Goal: Transaction & Acquisition: Purchase product/service

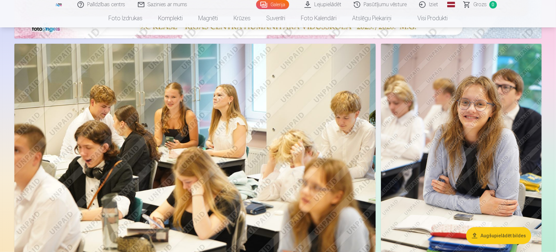
scroll to position [421, 0]
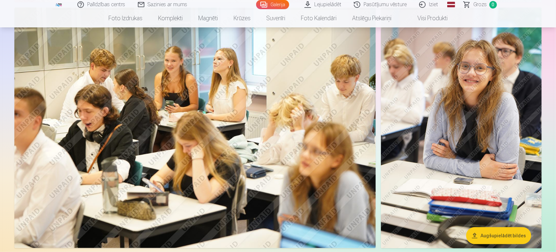
click at [332, 159] on img at bounding box center [194, 128] width 361 height 241
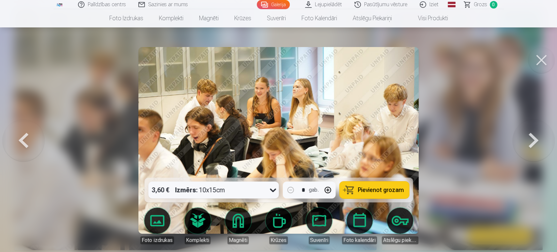
click at [543, 67] on button at bounding box center [542, 60] width 26 height 26
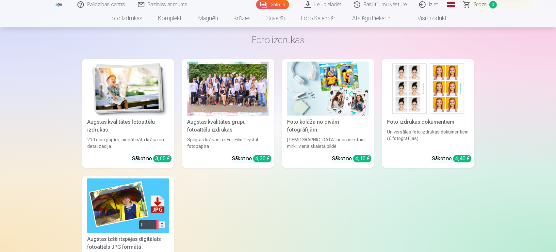
scroll to position [1365, 0]
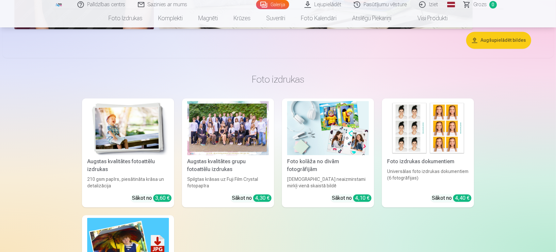
click at [225, 154] on div at bounding box center [228, 128] width 82 height 55
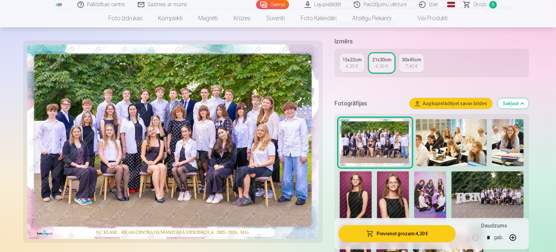
scroll to position [145, 0]
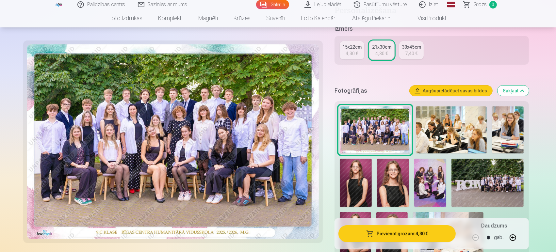
click at [449, 135] on img at bounding box center [451, 129] width 71 height 47
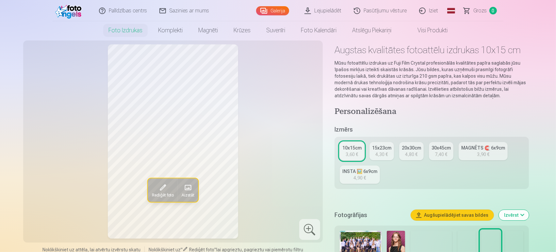
scroll to position [36, 0]
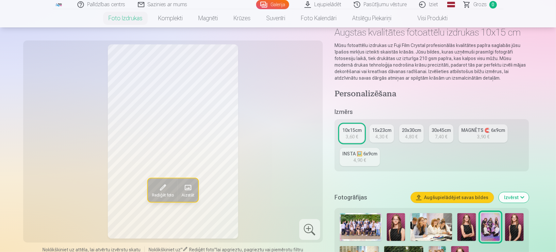
click at [429, 232] on img at bounding box center [431, 227] width 42 height 28
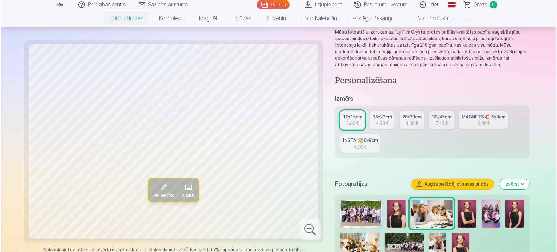
scroll to position [72, 0]
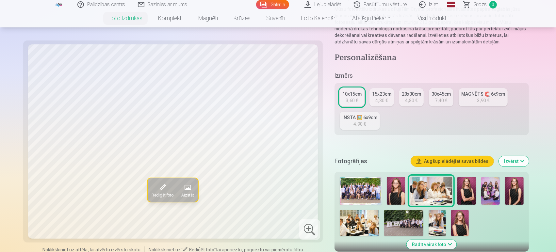
click at [363, 215] on img at bounding box center [359, 223] width 39 height 26
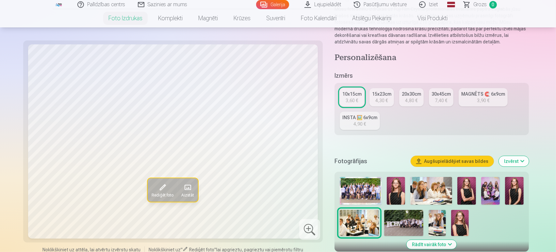
click at [308, 228] on div at bounding box center [309, 229] width 21 height 21
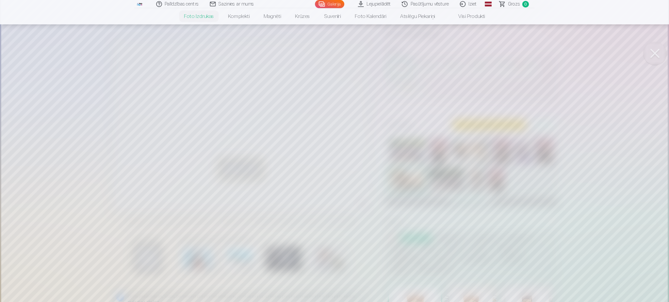
scroll to position [93, 0]
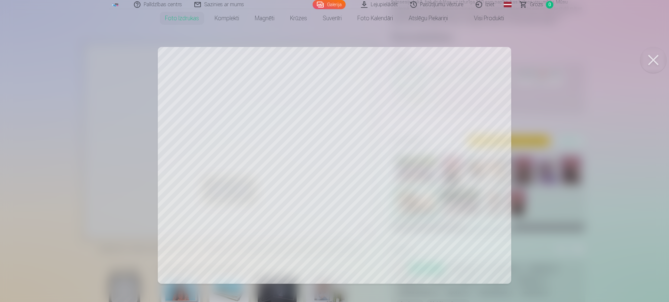
click at [490, 157] on div at bounding box center [334, 151] width 669 height 302
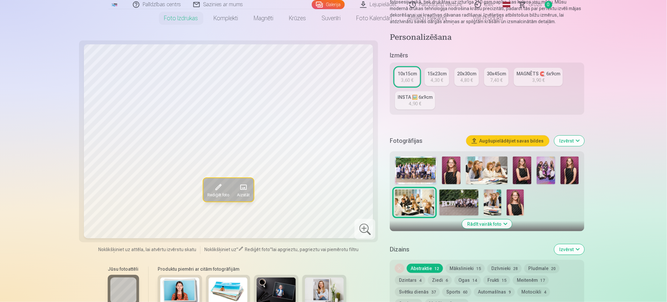
click at [474, 168] on img at bounding box center [487, 171] width 42 height 28
click at [364, 231] on div at bounding box center [365, 229] width 21 height 21
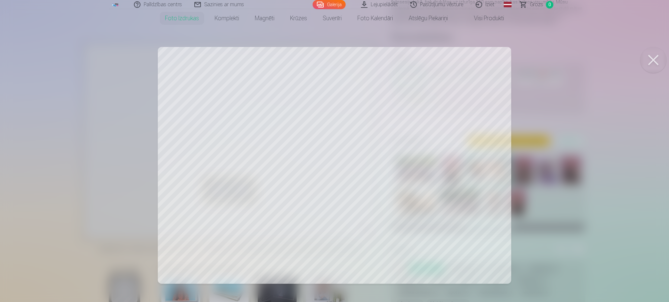
click at [267, 152] on div at bounding box center [334, 151] width 669 height 302
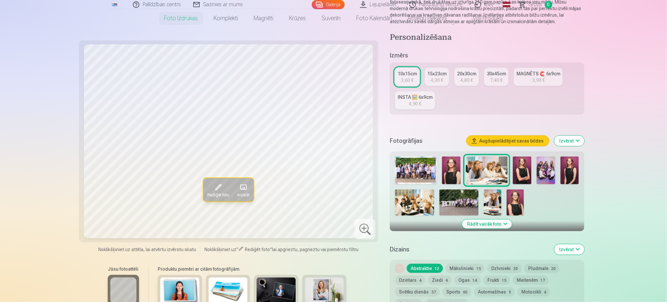
click at [491, 204] on img at bounding box center [492, 203] width 17 height 26
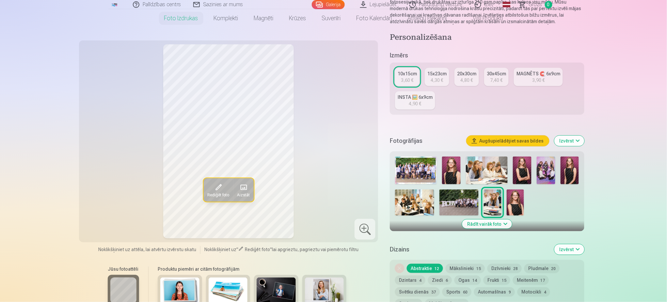
click at [360, 228] on div at bounding box center [365, 229] width 21 height 21
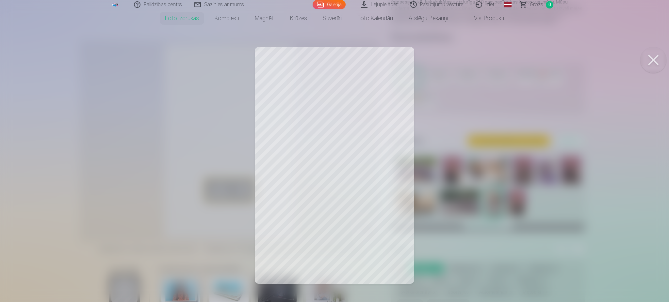
click at [334, 124] on div at bounding box center [334, 151] width 669 height 302
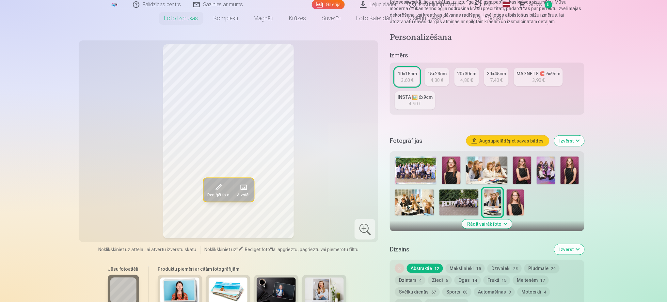
click at [366, 227] on div at bounding box center [365, 229] width 21 height 21
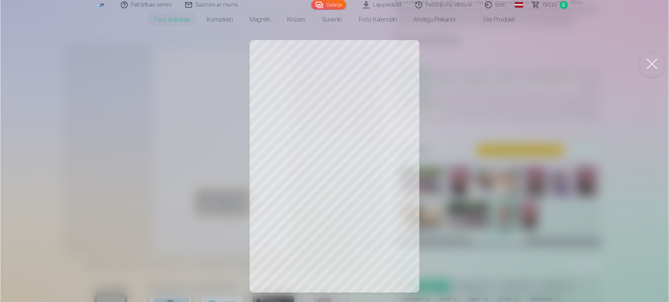
scroll to position [92, 0]
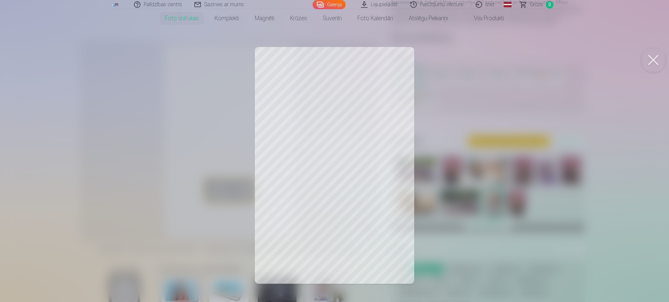
click at [472, 75] on div at bounding box center [334, 151] width 669 height 302
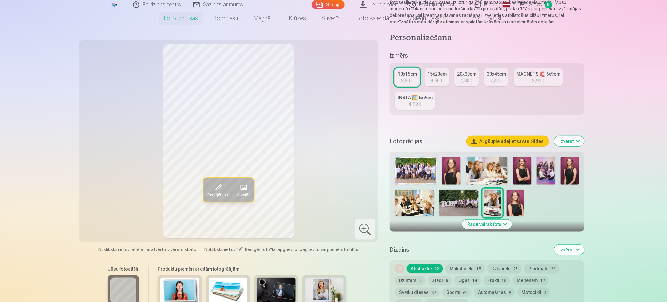
click at [459, 212] on img at bounding box center [458, 203] width 39 height 26
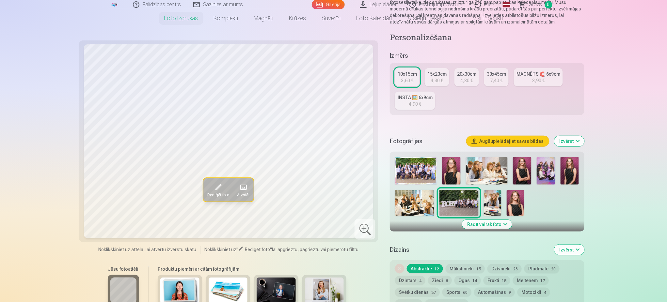
click at [364, 230] on div at bounding box center [365, 229] width 21 height 21
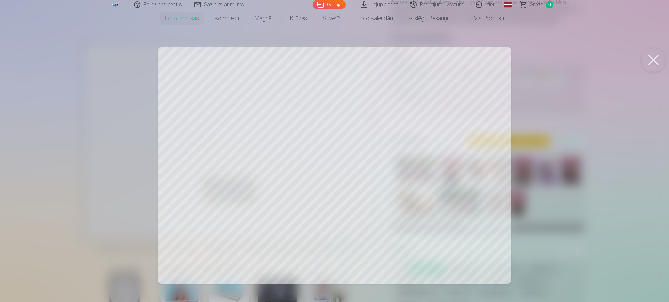
click at [405, 181] on div at bounding box center [334, 151] width 669 height 302
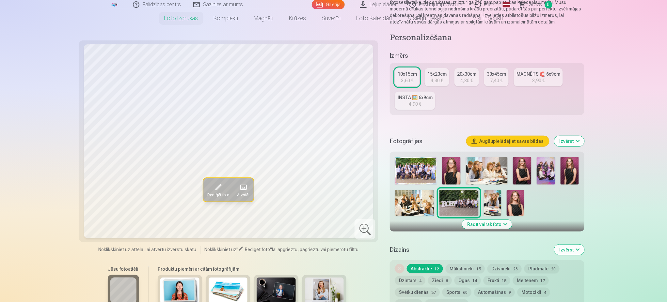
click at [361, 223] on div at bounding box center [365, 229] width 21 height 21
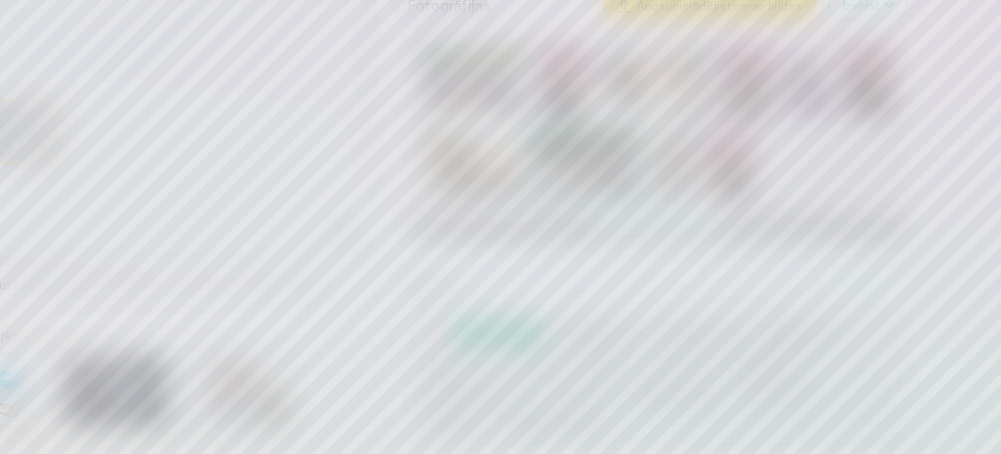
scroll to position [93, 0]
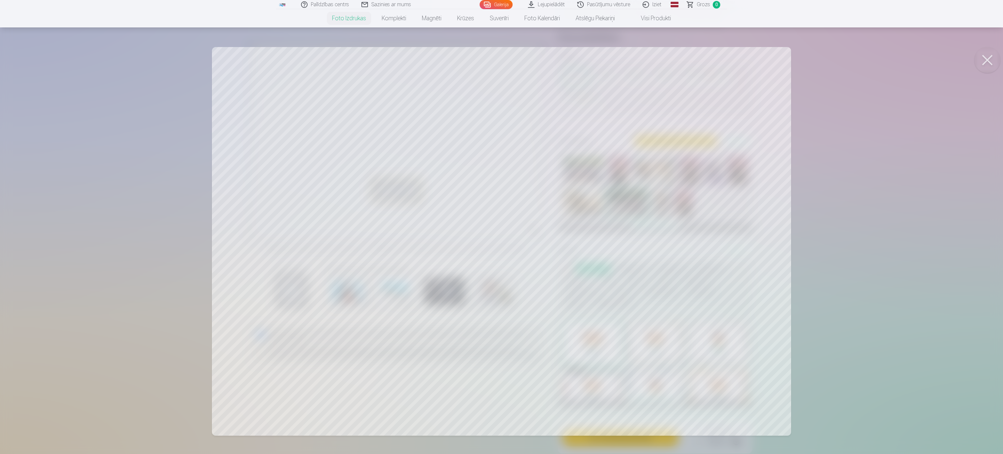
click at [555, 59] on button at bounding box center [987, 60] width 26 height 26
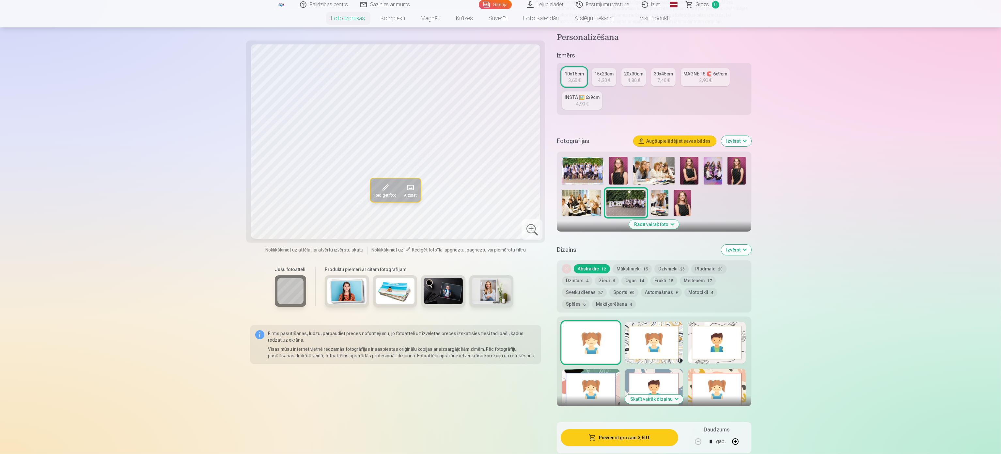
click at [555, 170] on img at bounding box center [737, 171] width 19 height 28
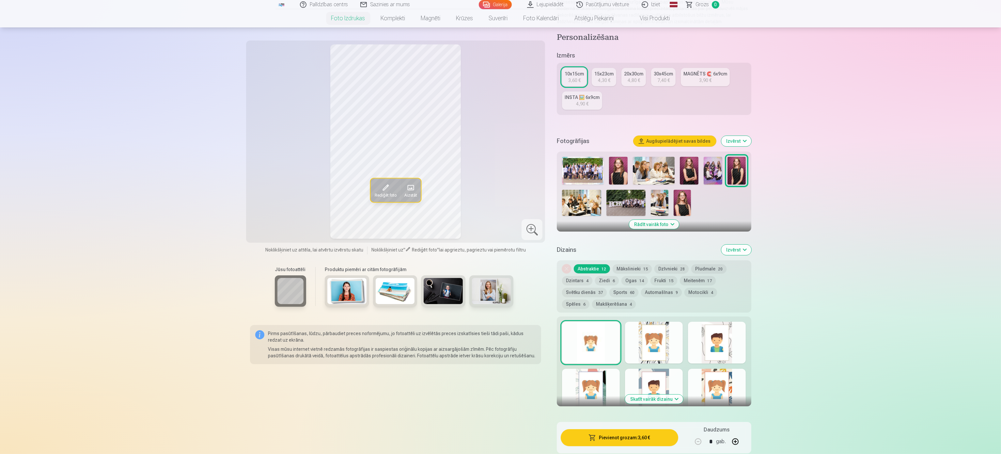
click at [533, 236] on div at bounding box center [532, 229] width 21 height 21
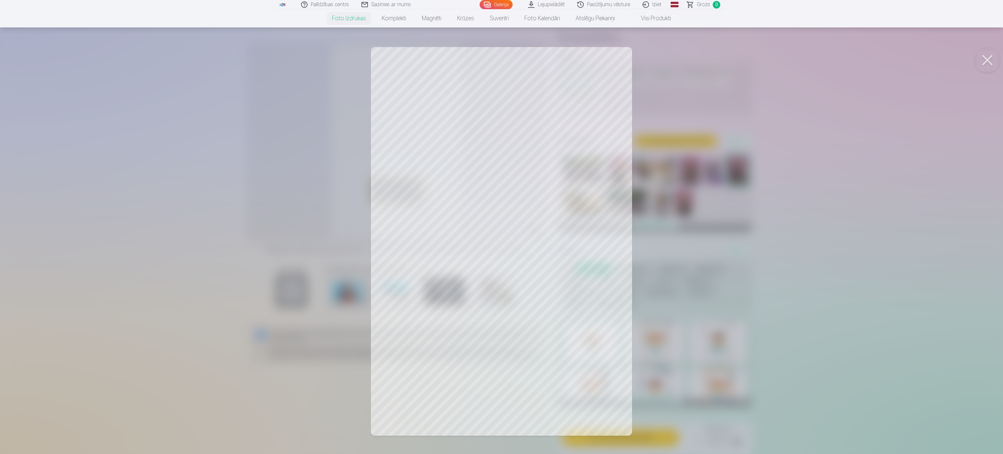
click at [555, 67] on button at bounding box center [987, 60] width 26 height 26
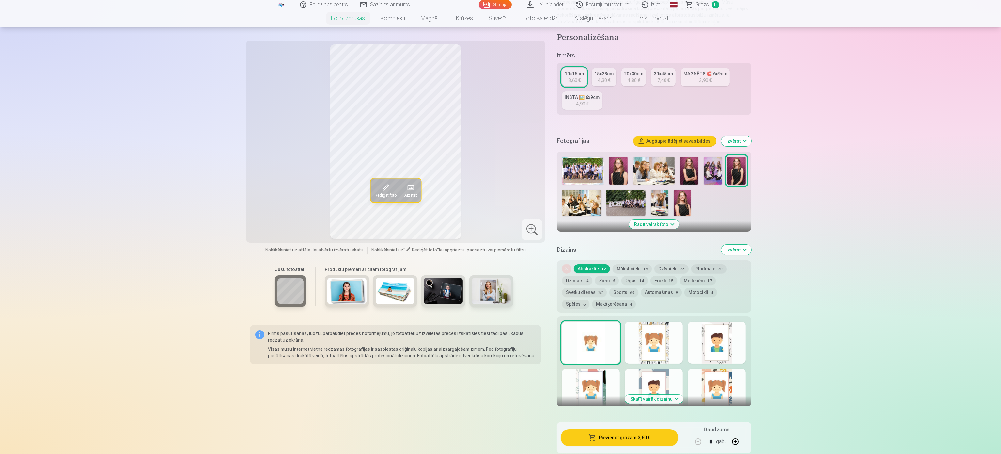
click at [555, 165] on img at bounding box center [618, 171] width 19 height 28
click at [533, 236] on div at bounding box center [532, 229] width 21 height 21
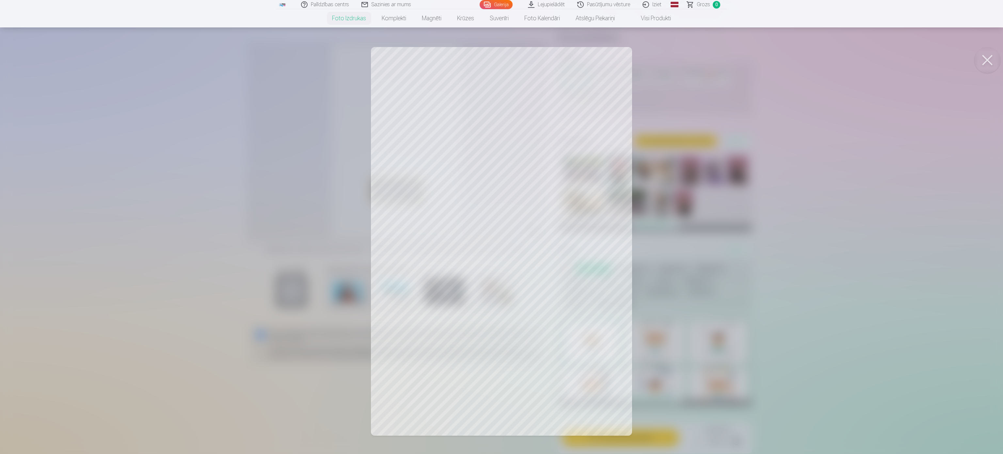
click at [555, 58] on button at bounding box center [987, 60] width 26 height 26
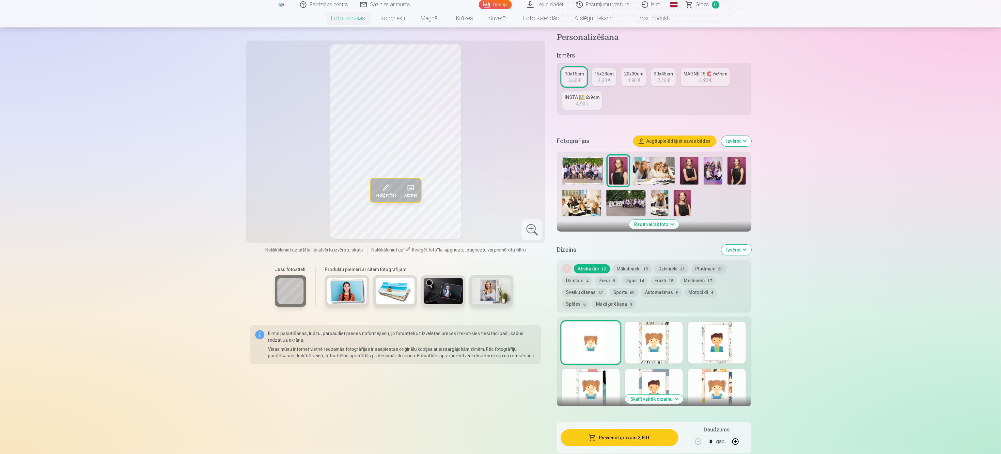
click at [555, 176] on img at bounding box center [689, 171] width 19 height 28
click at [530, 225] on div at bounding box center [532, 229] width 21 height 21
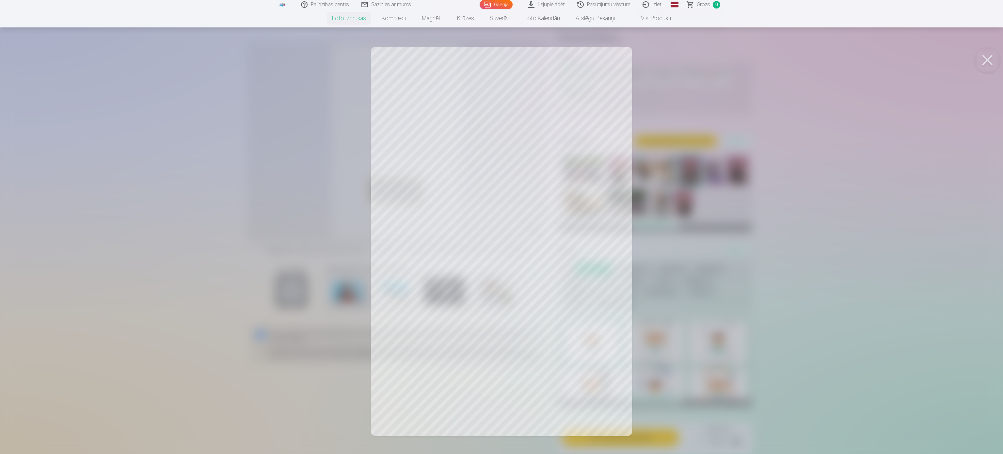
click at [555, 62] on button at bounding box center [987, 60] width 26 height 26
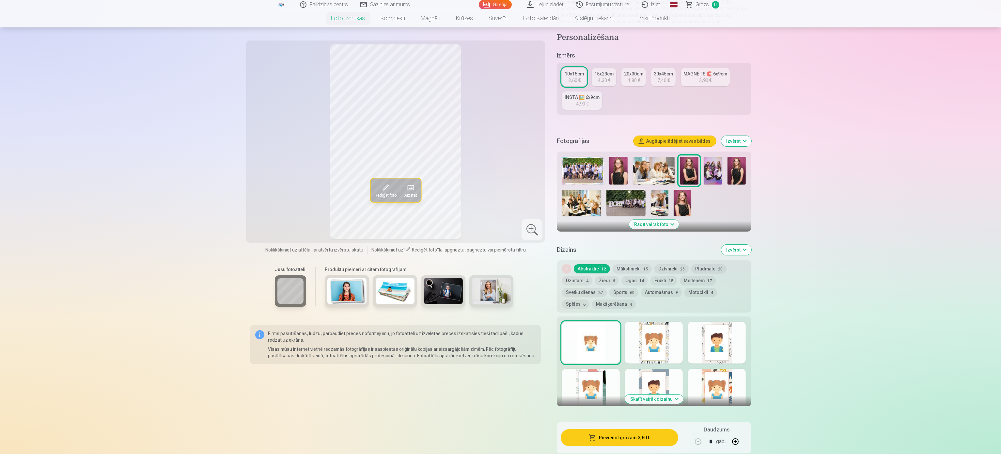
click at [555, 206] on img at bounding box center [682, 203] width 17 height 26
click at [533, 236] on div at bounding box center [532, 229] width 21 height 21
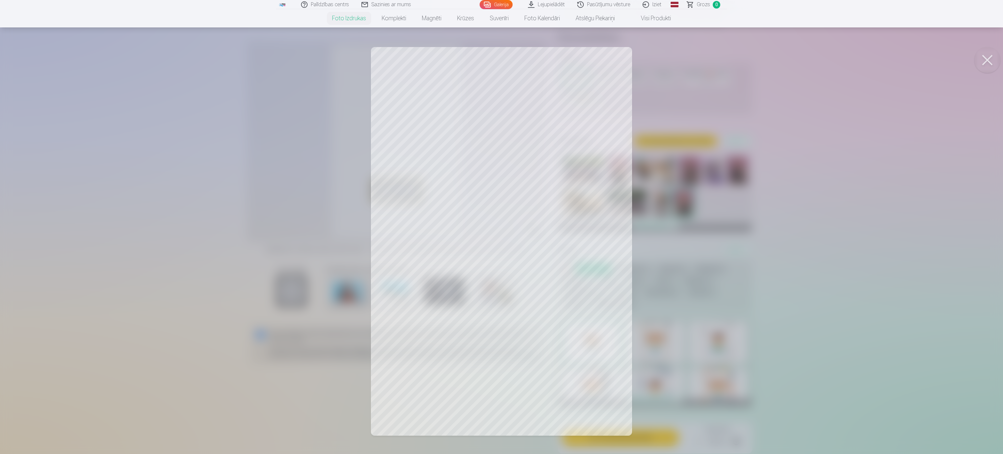
click at [555, 104] on div at bounding box center [501, 227] width 1003 height 454
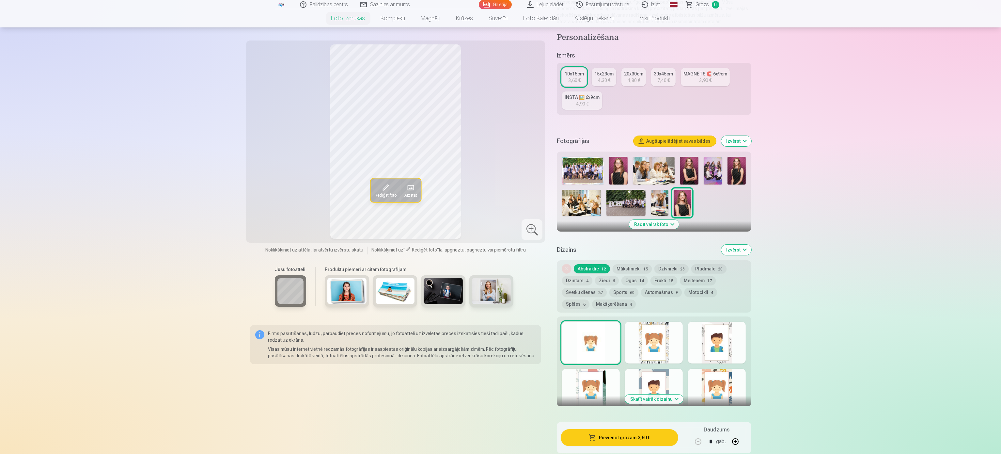
click at [555, 171] on img at bounding box center [689, 171] width 19 height 28
click at [555, 178] on img at bounding box center [713, 171] width 19 height 28
click at [532, 225] on div at bounding box center [532, 229] width 21 height 21
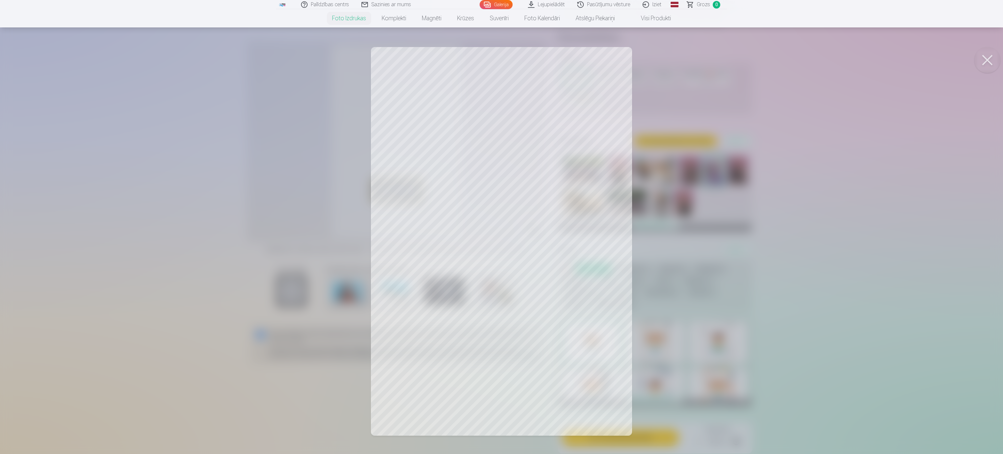
click at [555, 59] on button at bounding box center [987, 60] width 26 height 26
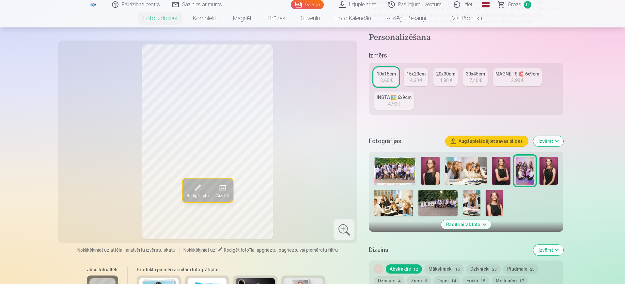
click at [471, 223] on button "Rādīt vairāk foto" at bounding box center [466, 224] width 50 height 9
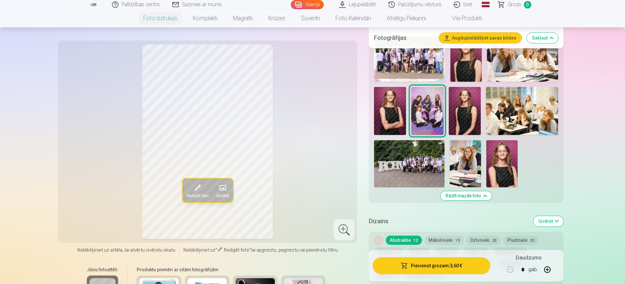
scroll to position [134, 0]
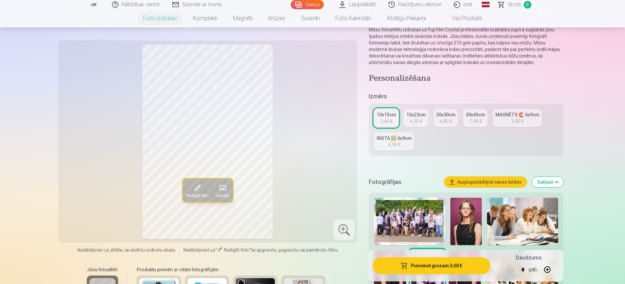
click at [465, 224] on img at bounding box center [467, 221] width 32 height 47
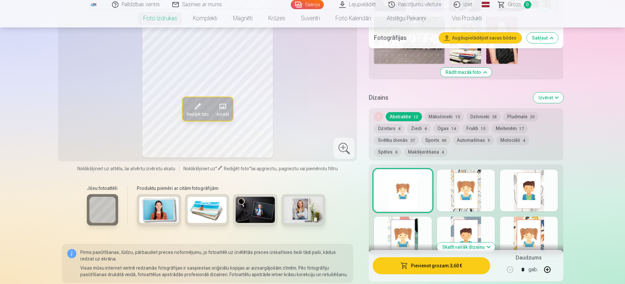
scroll to position [338, 0]
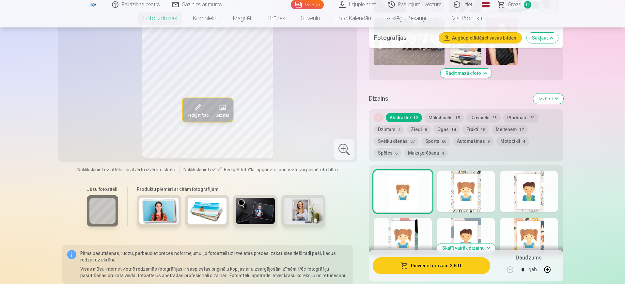
click at [470, 143] on button "Automašīnas 9" at bounding box center [473, 140] width 41 height 9
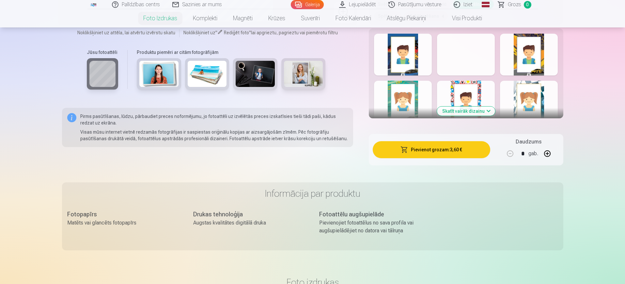
scroll to position [460, 0]
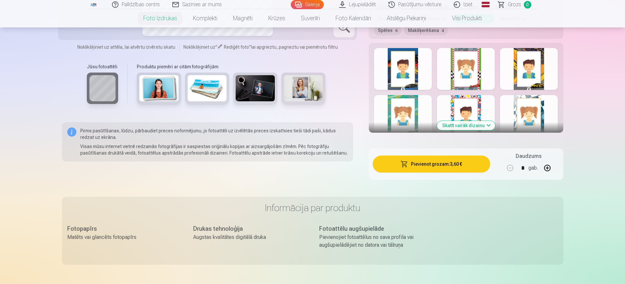
click at [471, 127] on button "Skatīt vairāk dizainu" at bounding box center [466, 125] width 58 height 9
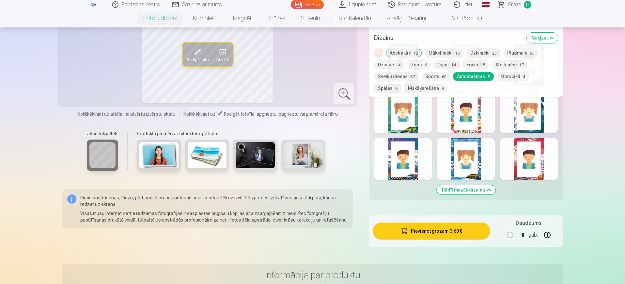
drag, startPoint x: 546, startPoint y: 198, endPoint x: 542, endPoint y: 189, distance: 9.6
click at [544, 196] on div "Rādīt mazāk dizainu" at bounding box center [466, 119] width 194 height 161
click at [537, 168] on div at bounding box center [529, 159] width 58 height 42
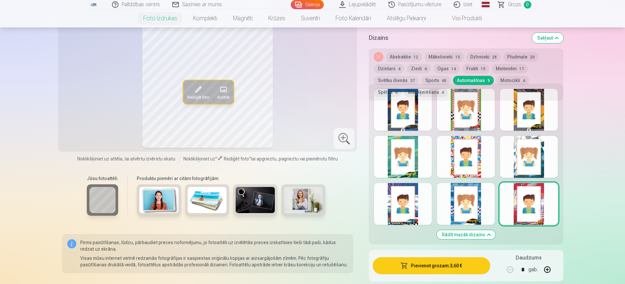
scroll to position [378, 0]
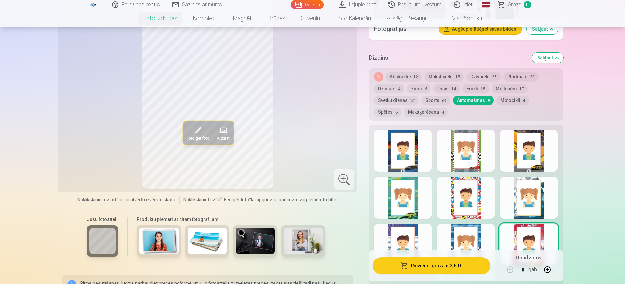
click at [409, 238] on div at bounding box center [403, 245] width 58 height 42
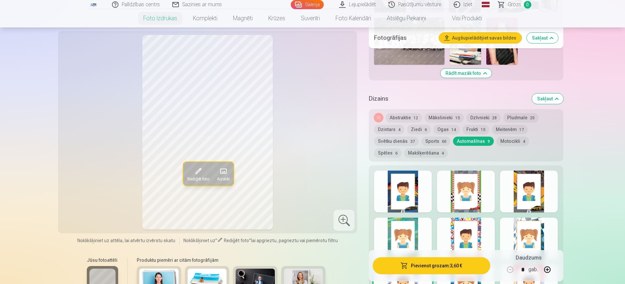
click at [447, 131] on button "Ogas 14" at bounding box center [447, 129] width 26 height 9
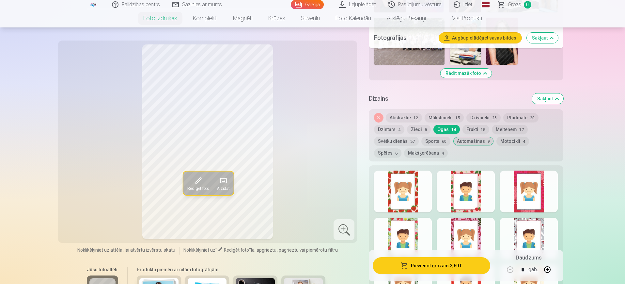
click at [460, 197] on div at bounding box center [466, 191] width 58 height 42
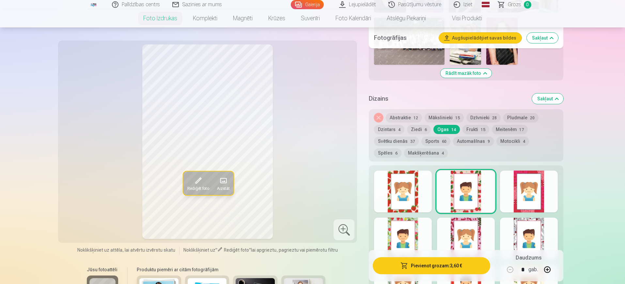
click at [413, 197] on div at bounding box center [403, 191] width 58 height 42
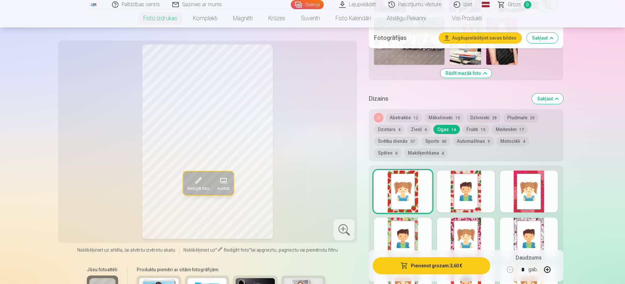
click at [533, 205] on div at bounding box center [529, 191] width 58 height 42
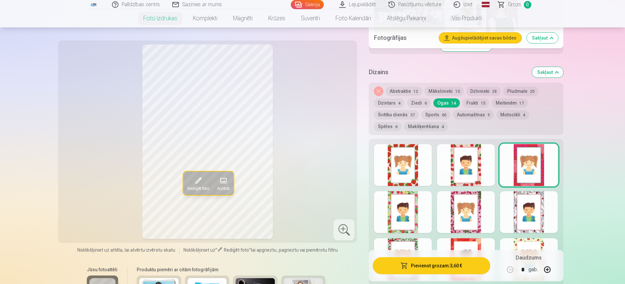
scroll to position [378, 0]
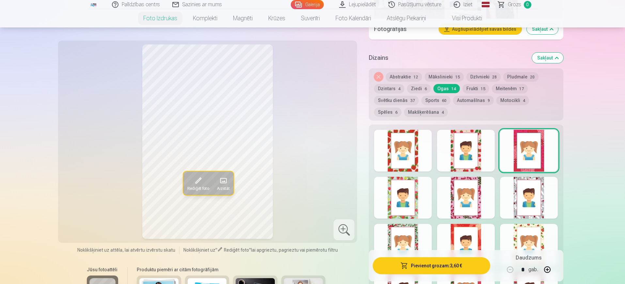
click at [423, 207] on div at bounding box center [403, 198] width 58 height 42
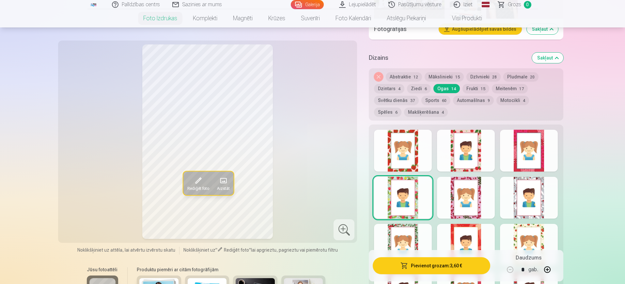
click at [482, 191] on div at bounding box center [466, 198] width 58 height 42
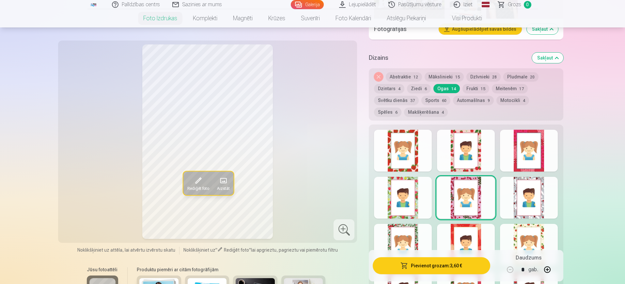
click at [545, 201] on div at bounding box center [529, 198] width 58 height 42
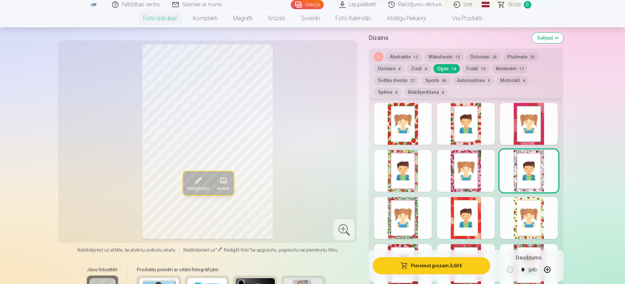
scroll to position [419, 0]
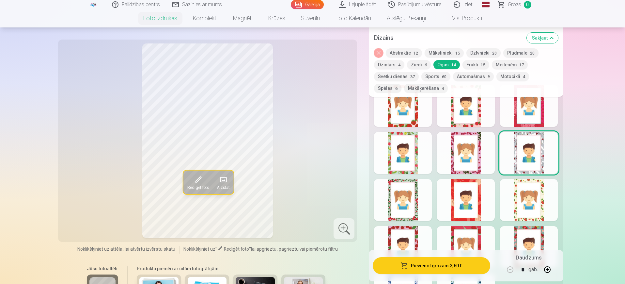
click at [422, 210] on div at bounding box center [403, 200] width 58 height 42
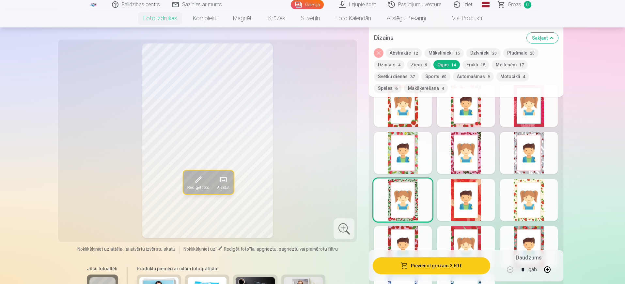
click at [485, 208] on div at bounding box center [466, 200] width 58 height 42
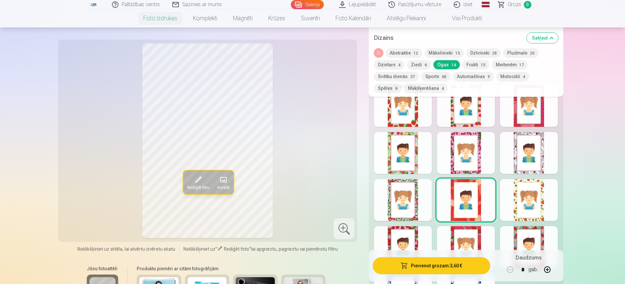
click at [524, 195] on div at bounding box center [529, 200] width 58 height 42
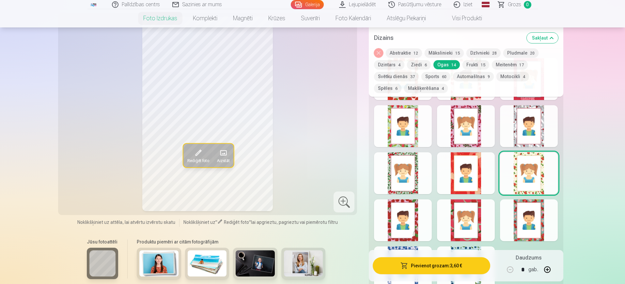
scroll to position [460, 0]
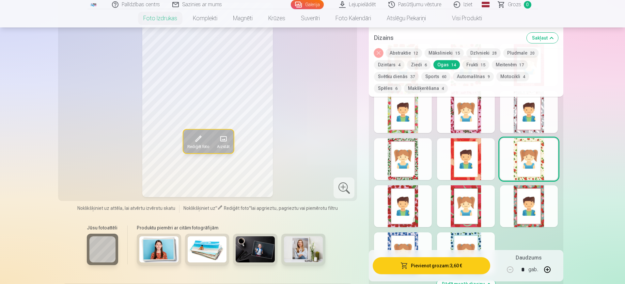
click at [420, 210] on div at bounding box center [403, 206] width 58 height 42
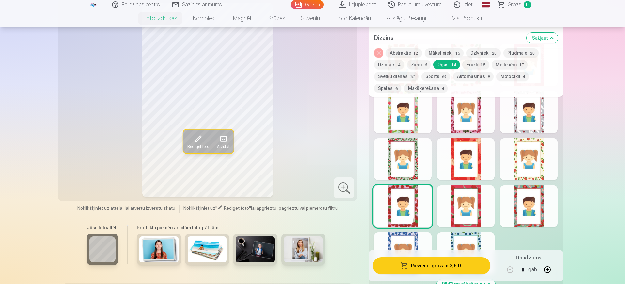
click at [445, 207] on div at bounding box center [466, 206] width 58 height 42
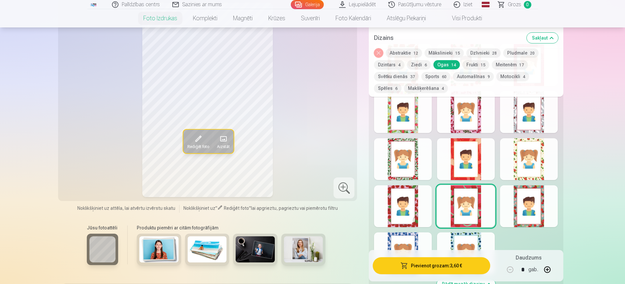
click at [527, 194] on div at bounding box center [529, 206] width 58 height 42
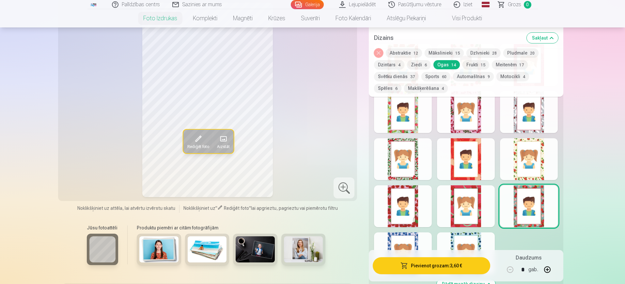
click at [398, 238] on div at bounding box center [403, 253] width 58 height 42
click at [454, 234] on div at bounding box center [466, 253] width 58 height 42
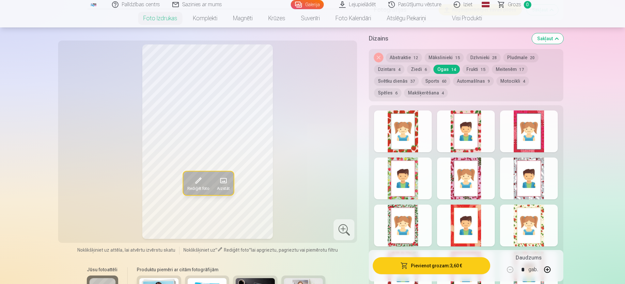
scroll to position [419, 0]
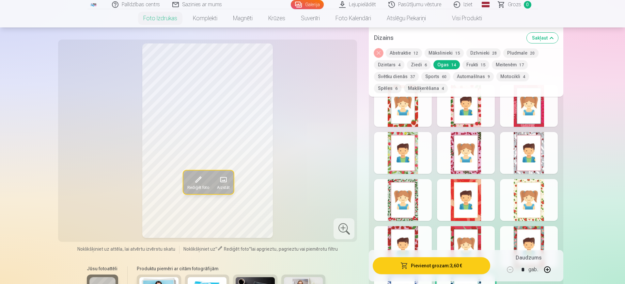
click at [533, 209] on div at bounding box center [529, 200] width 58 height 42
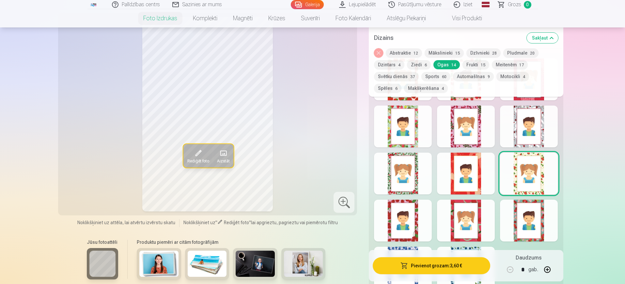
scroll to position [460, 0]
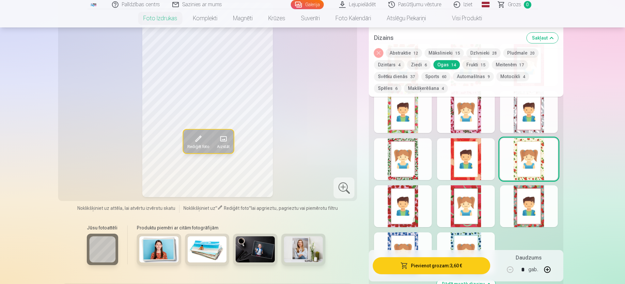
click at [543, 198] on div at bounding box center [529, 206] width 58 height 42
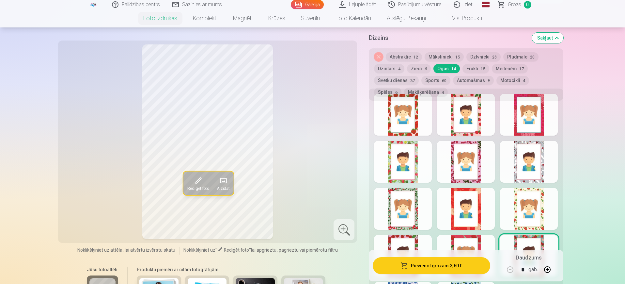
scroll to position [378, 0]
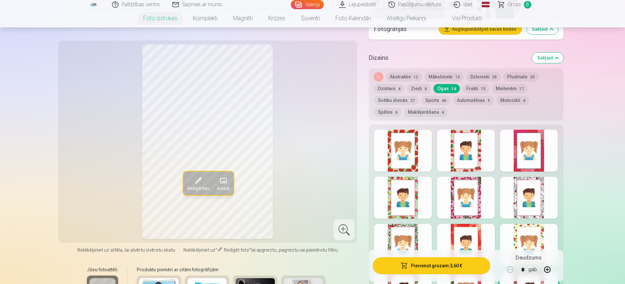
click at [516, 101] on button "Motocikli 4" at bounding box center [513, 100] width 33 height 9
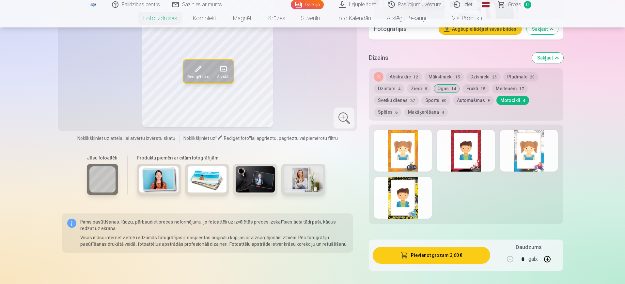
click at [481, 101] on button "Automašīnas 9" at bounding box center [473, 100] width 41 height 9
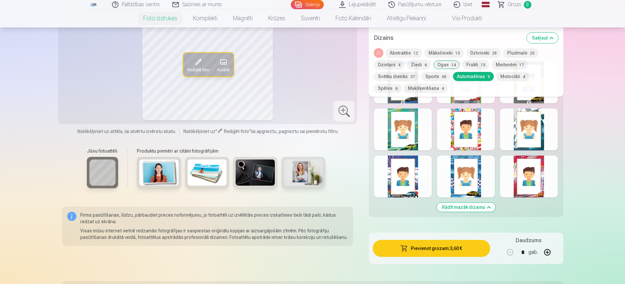
scroll to position [419, 0]
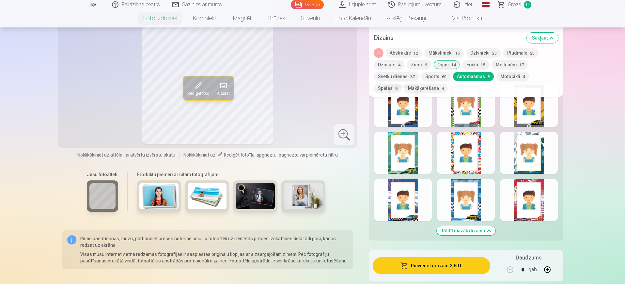
click at [532, 206] on div at bounding box center [529, 200] width 58 height 42
click at [527, 202] on div at bounding box center [529, 200] width 58 height 42
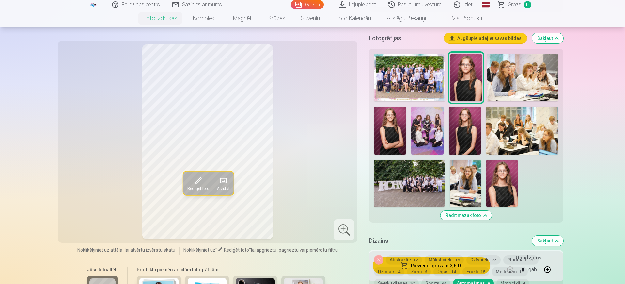
scroll to position [256, 0]
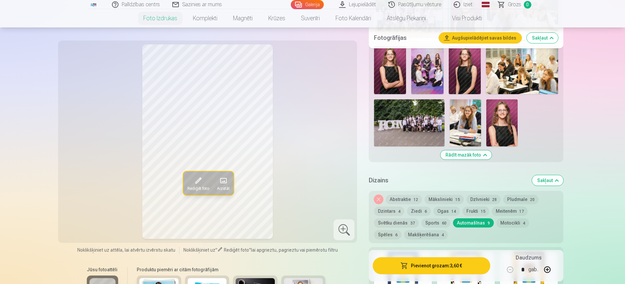
click at [376, 199] on button "Noņemiet dizainu" at bounding box center [378, 199] width 9 height 9
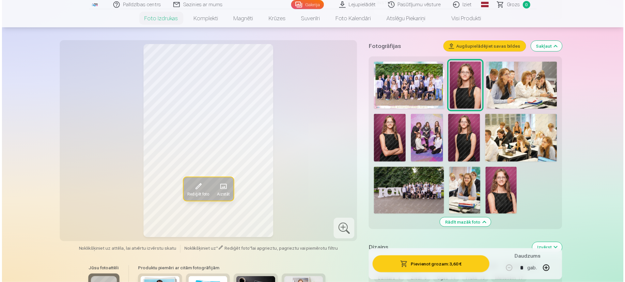
scroll to position [126, 0]
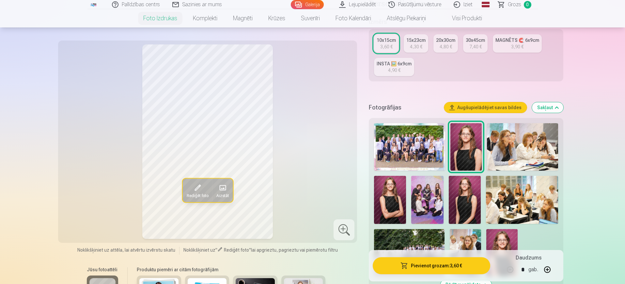
click at [403, 139] on img at bounding box center [409, 146] width 71 height 47
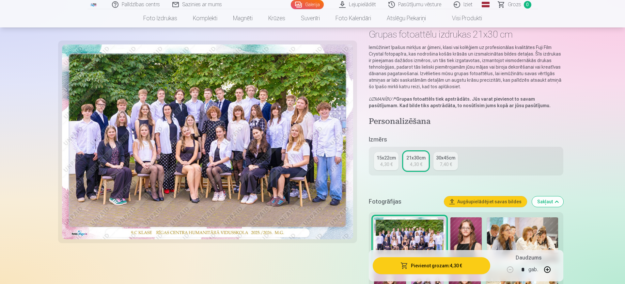
scroll to position [82, 0]
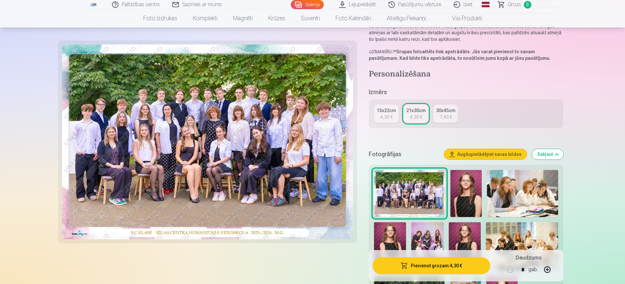
click at [335, 206] on img at bounding box center [208, 141] width 292 height 195
click at [343, 243] on div at bounding box center [208, 181] width 292 height 406
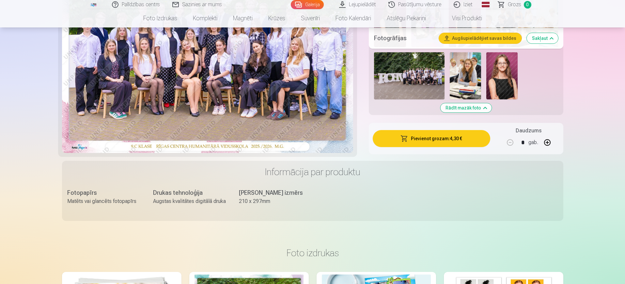
scroll to position [327, 0]
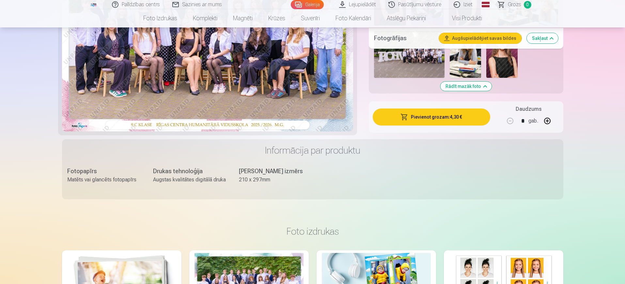
click at [340, 130] on img at bounding box center [208, 34] width 292 height 195
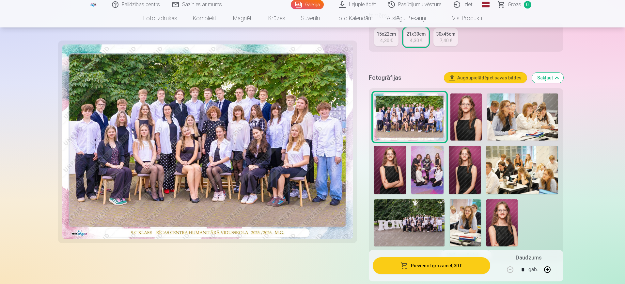
scroll to position [122, 0]
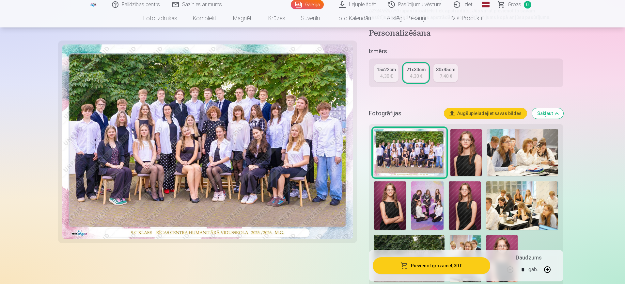
click at [263, 143] on img at bounding box center [208, 141] width 292 height 195
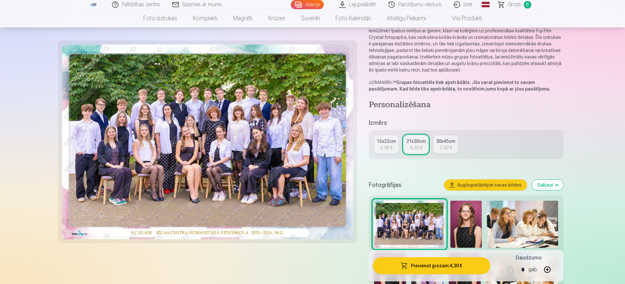
scroll to position [0, 0]
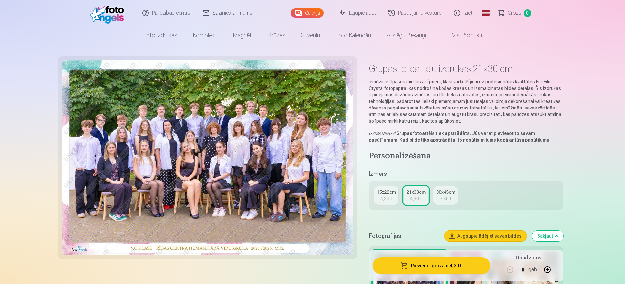
click at [390, 197] on div "4,30 €" at bounding box center [386, 198] width 12 height 7
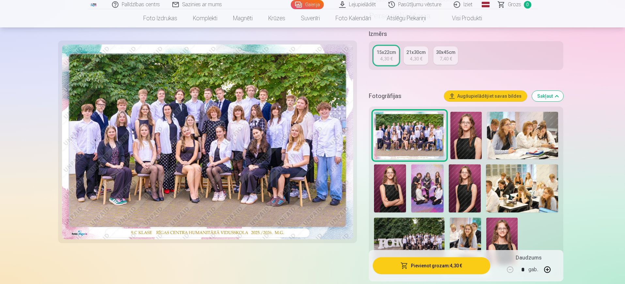
scroll to position [122, 0]
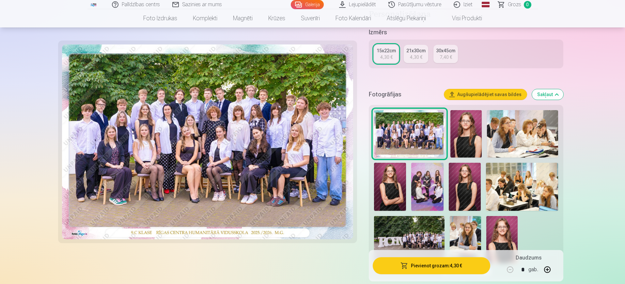
click at [347, 244] on div at bounding box center [208, 131] width 292 height 387
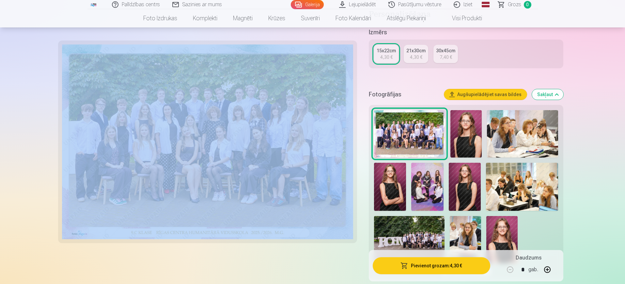
click at [347, 244] on div at bounding box center [208, 131] width 292 height 387
click at [349, 232] on img at bounding box center [208, 141] width 292 height 195
click at [335, 252] on div at bounding box center [208, 131] width 292 height 387
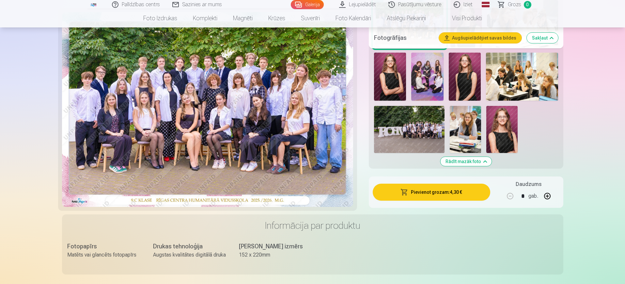
scroll to position [245, 0]
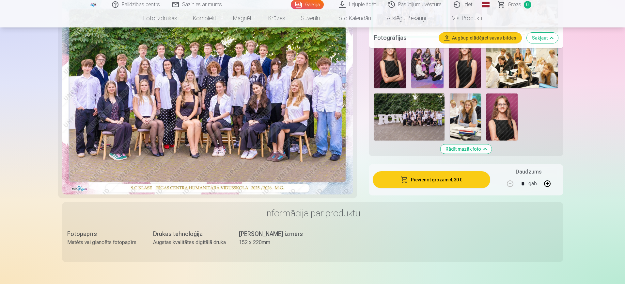
click at [78, 203] on div "Informācija par produktu Fotopapīrs Matēts vai glancēts fotopapīrs Drukas tehno…" at bounding box center [313, 232] width 502 height 60
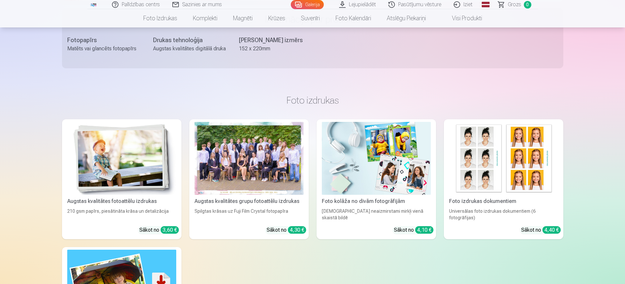
scroll to position [359, 0]
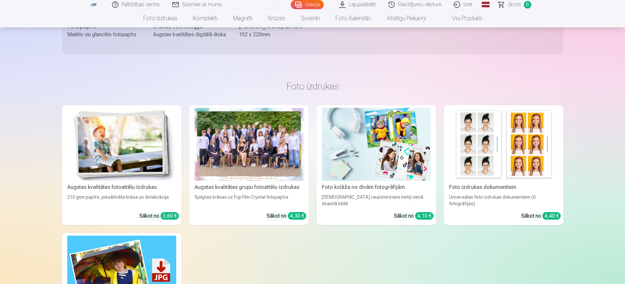
click at [260, 197] on div "Spilgtas krāsas uz Fuji Film Crystal fotopapīra" at bounding box center [249, 200] width 114 height 13
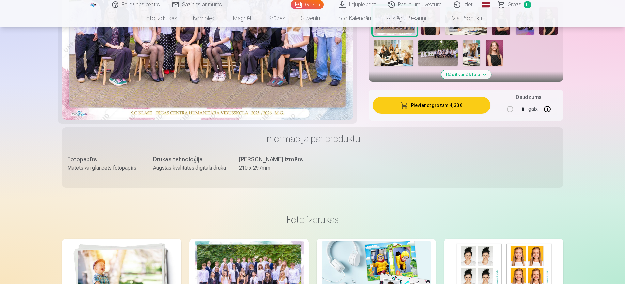
scroll to position [245, 0]
click at [325, 105] on img at bounding box center [208, 22] width 292 height 195
click at [200, 86] on img at bounding box center [208, 22] width 292 height 195
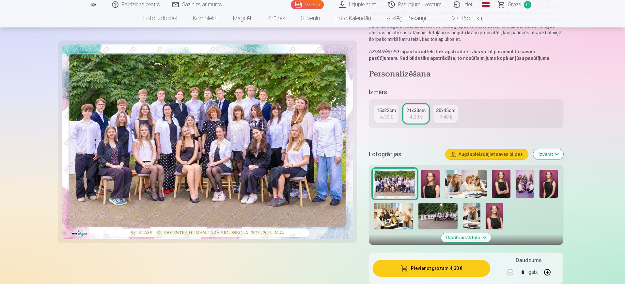
click at [397, 218] on img at bounding box center [393, 216] width 39 height 26
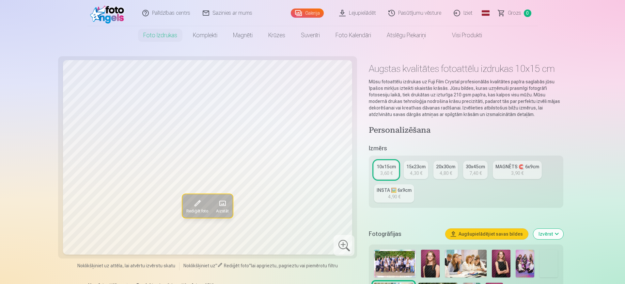
click at [352, 254] on div at bounding box center [344, 245] width 21 height 21
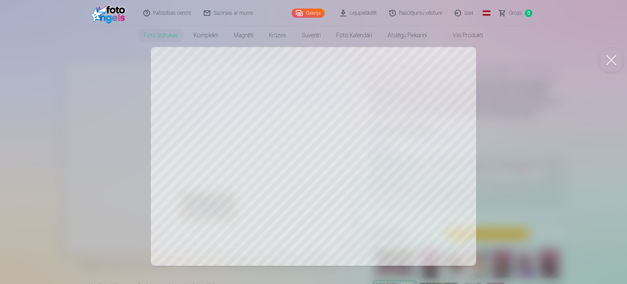
click at [609, 59] on button at bounding box center [611, 60] width 26 height 26
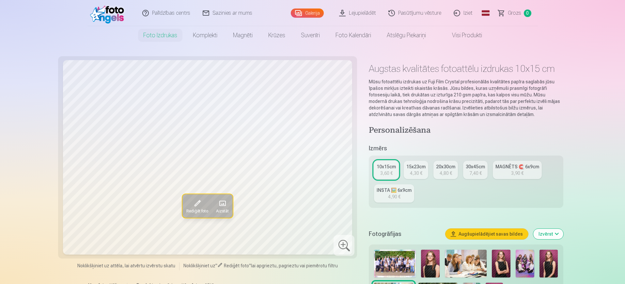
click at [452, 269] on img at bounding box center [466, 263] width 42 height 28
click at [341, 239] on div at bounding box center [344, 245] width 21 height 21
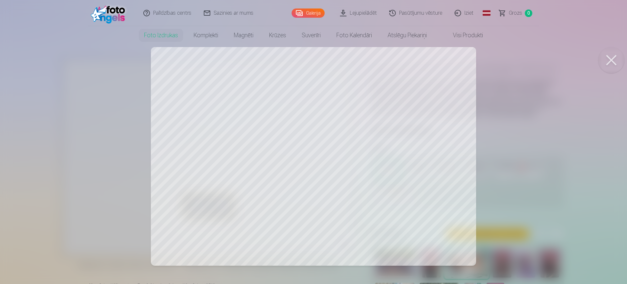
click at [578, 77] on div at bounding box center [313, 142] width 627 height 284
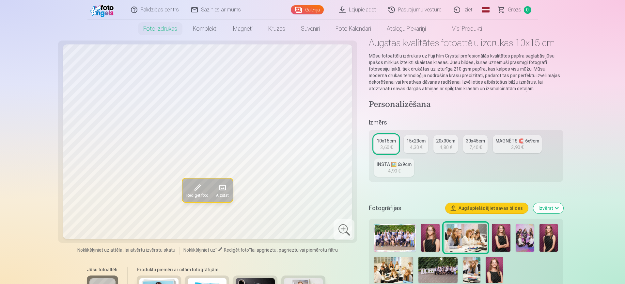
scroll to position [37, 0]
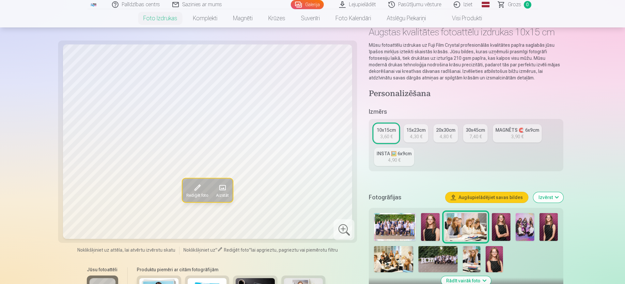
click at [469, 259] on img at bounding box center [471, 259] width 17 height 26
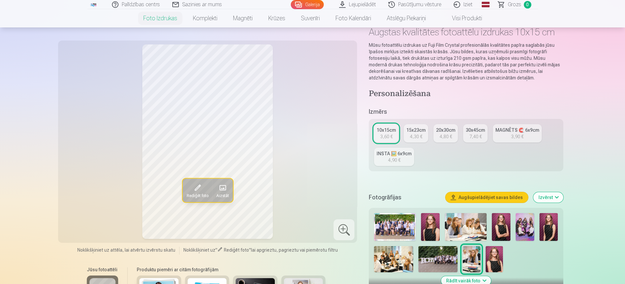
click at [348, 229] on div at bounding box center [344, 229] width 21 height 21
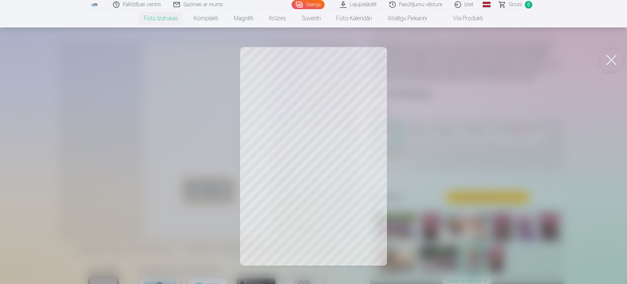
click at [494, 151] on div at bounding box center [313, 142] width 627 height 284
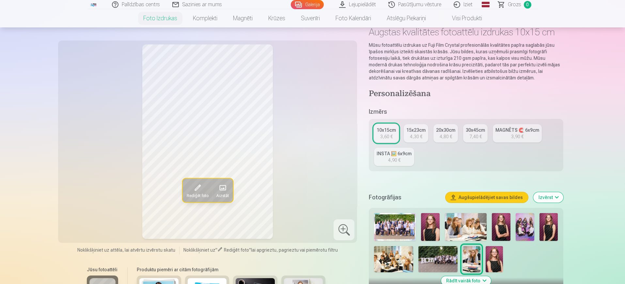
click at [549, 219] on img at bounding box center [549, 227] width 19 height 28
click at [339, 234] on div at bounding box center [344, 229] width 21 height 21
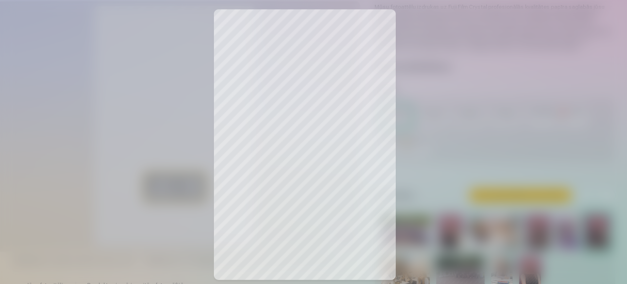
click at [473, 166] on div at bounding box center [313, 142] width 627 height 284
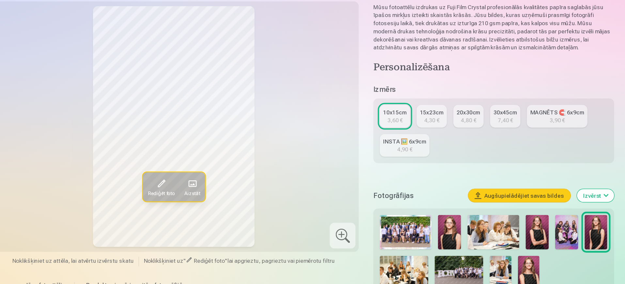
click at [428, 223] on img at bounding box center [430, 227] width 19 height 28
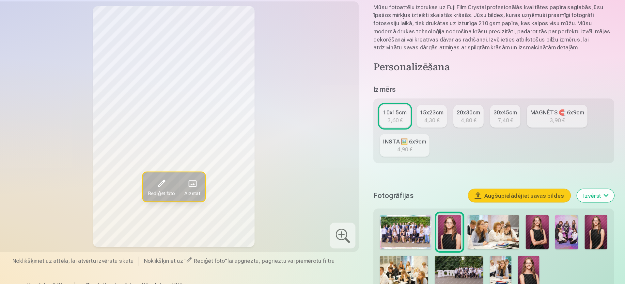
click at [496, 219] on img at bounding box center [501, 227] width 19 height 28
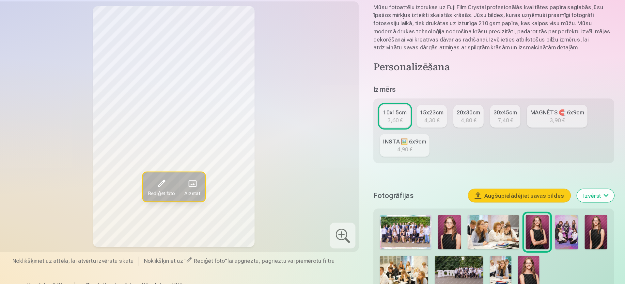
click at [492, 253] on img at bounding box center [494, 259] width 17 height 26
click at [439, 258] on img at bounding box center [438, 259] width 39 height 26
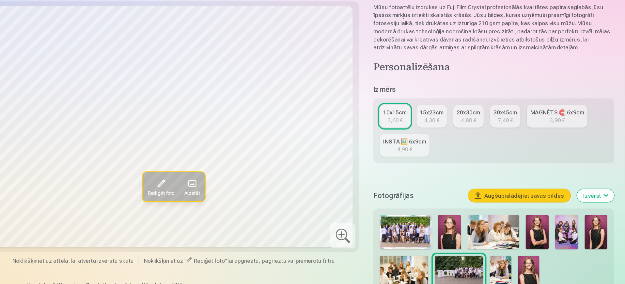
click at [344, 231] on div at bounding box center [344, 229] width 21 height 21
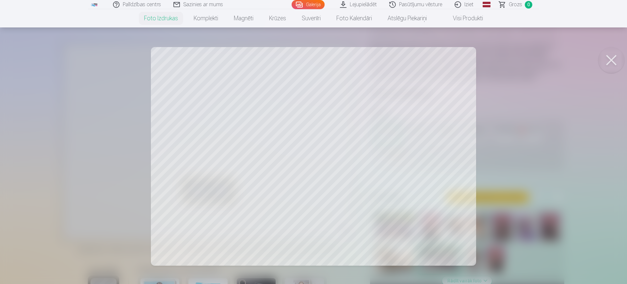
click at [519, 167] on div at bounding box center [313, 142] width 627 height 284
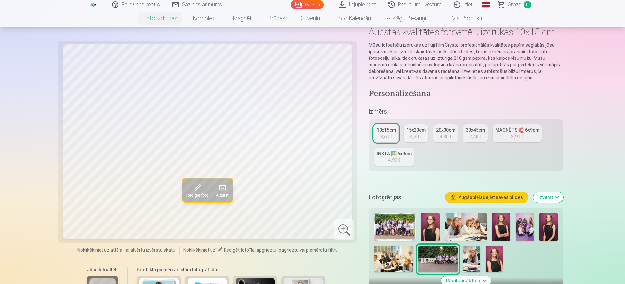
click at [525, 217] on img at bounding box center [525, 227] width 19 height 28
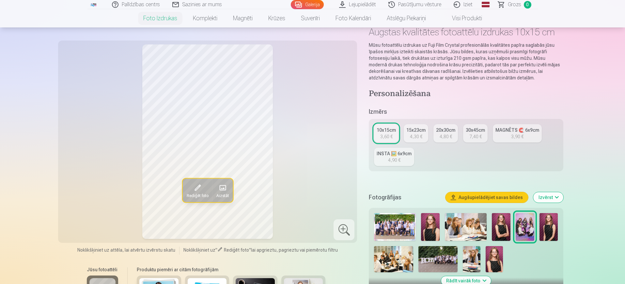
click at [344, 224] on div at bounding box center [344, 229] width 21 height 21
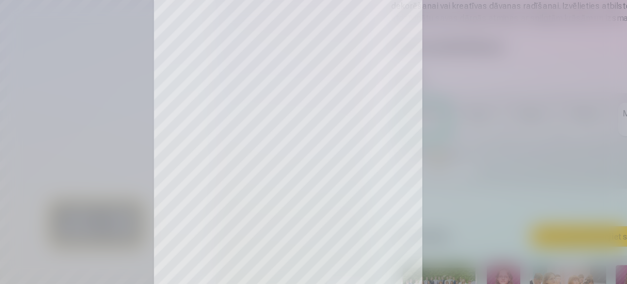
click at [349, 124] on div at bounding box center [313, 142] width 627 height 284
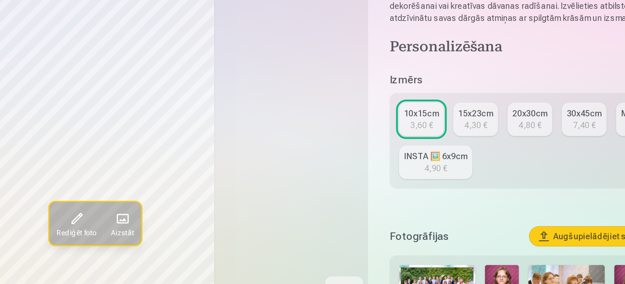
scroll to position [37, 0]
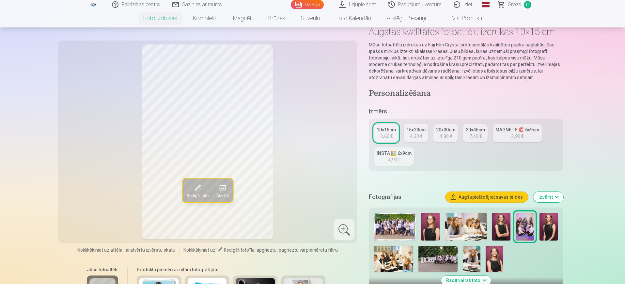
click at [431, 234] on img at bounding box center [430, 227] width 19 height 28
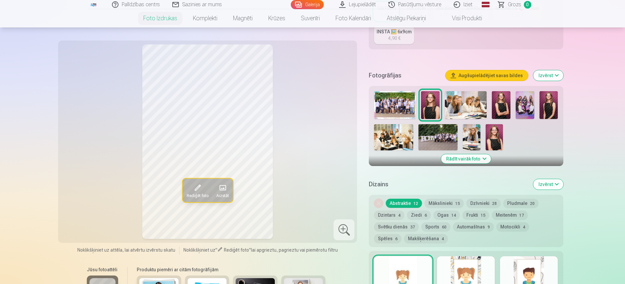
scroll to position [159, 0]
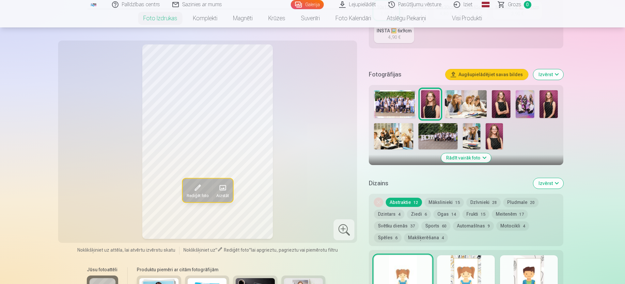
click at [504, 198] on button "Pludmale 20" at bounding box center [520, 202] width 35 height 9
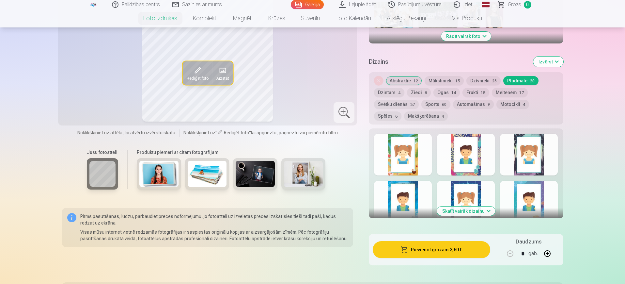
scroll to position [282, 0]
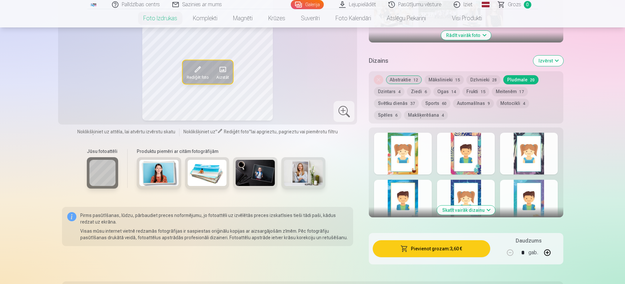
click at [486, 210] on button "Skatīt vairāk dizainu" at bounding box center [466, 209] width 58 height 9
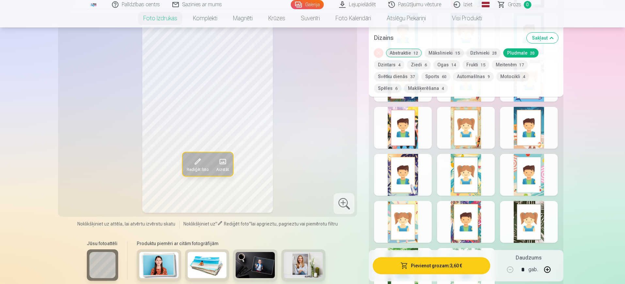
scroll to position [445, 0]
click at [420, 184] on div at bounding box center [403, 174] width 58 height 42
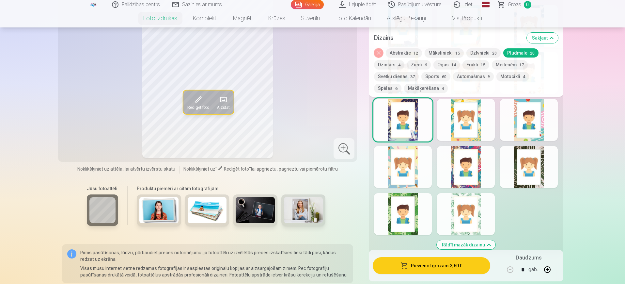
scroll to position [486, 0]
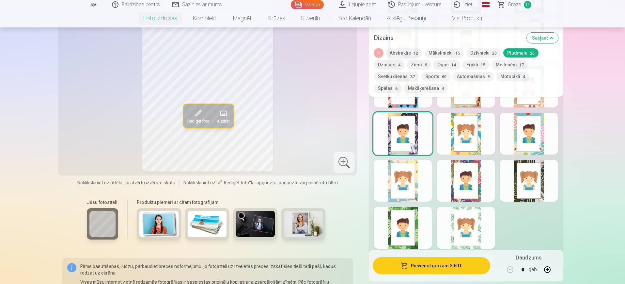
click at [484, 177] on div at bounding box center [466, 181] width 58 height 42
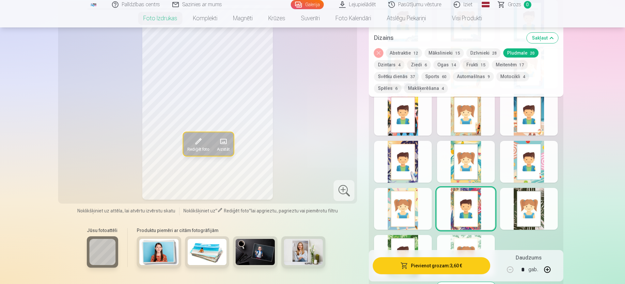
scroll to position [404, 0]
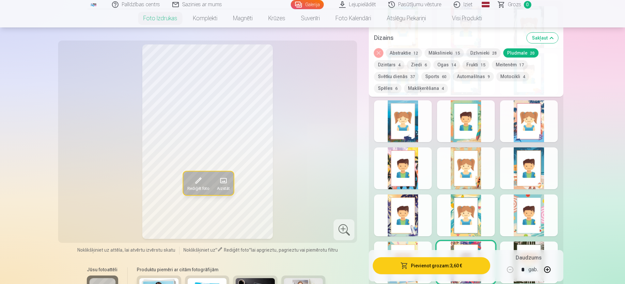
click at [503, 64] on button "Meitenēm 17" at bounding box center [510, 64] width 36 height 9
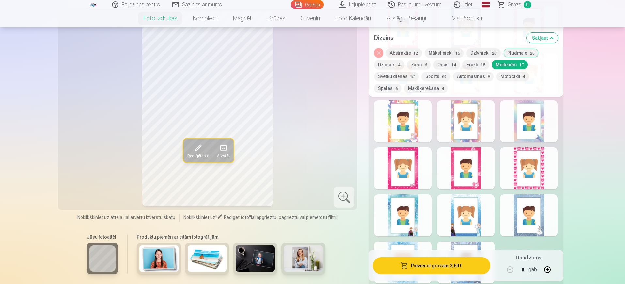
click at [470, 162] on div at bounding box center [466, 168] width 58 height 42
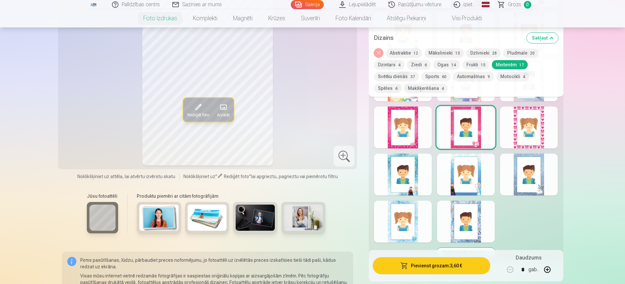
click at [471, 222] on div at bounding box center [466, 221] width 58 height 42
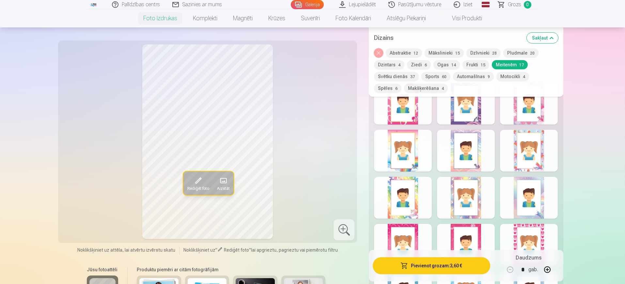
scroll to position [323, 0]
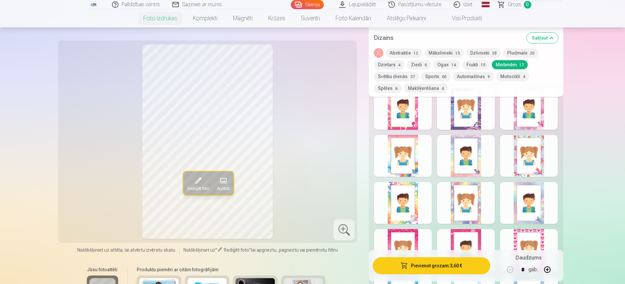
click at [404, 87] on button "Makšķerēšana 4" at bounding box center [426, 88] width 44 height 9
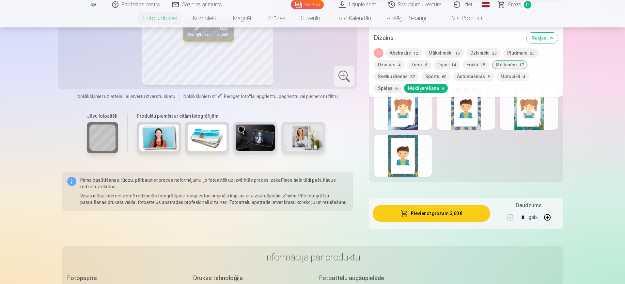
click at [458, 115] on div at bounding box center [466, 109] width 58 height 42
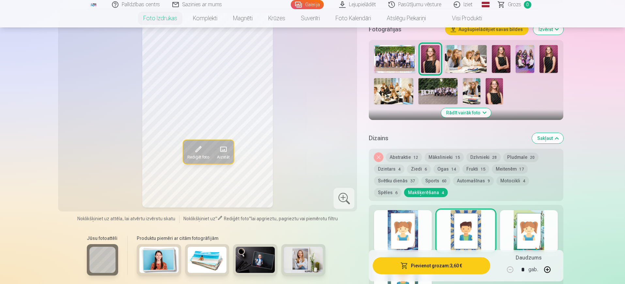
scroll to position [200, 0]
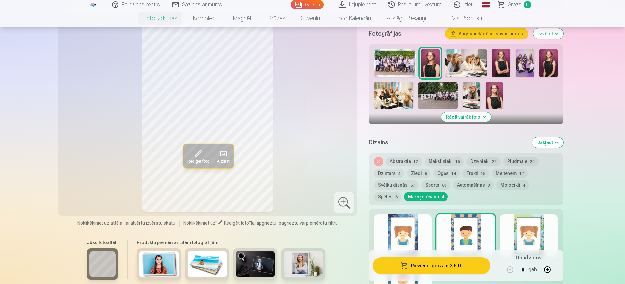
click at [538, 237] on div at bounding box center [529, 235] width 58 height 42
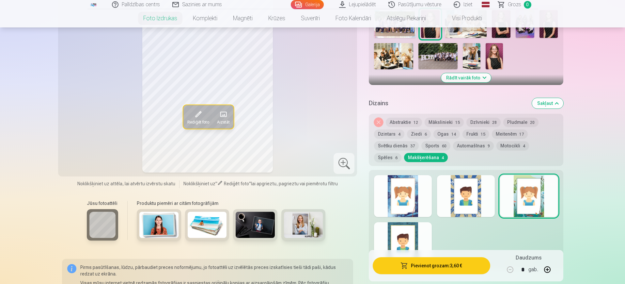
scroll to position [282, 0]
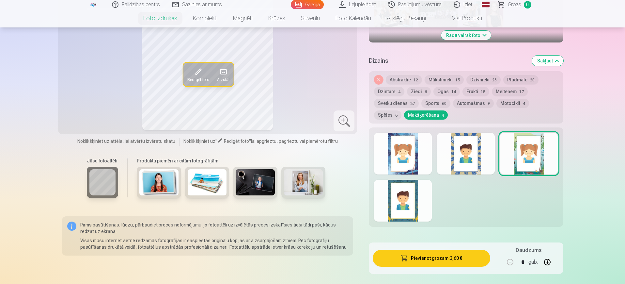
click at [415, 219] on div at bounding box center [403, 201] width 58 height 42
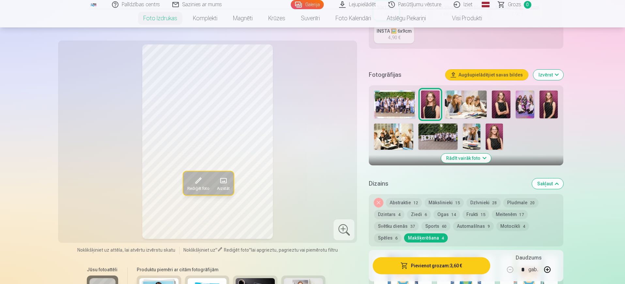
scroll to position [159, 0]
click at [444, 212] on button "Ogas 14" at bounding box center [447, 213] width 26 height 9
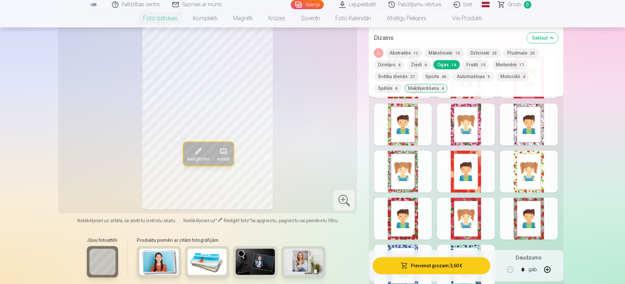
scroll to position [363, 0]
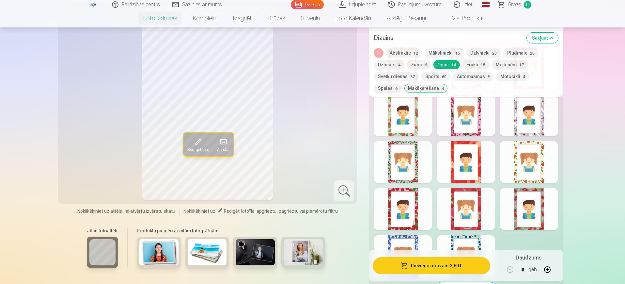
click at [541, 202] on div at bounding box center [529, 209] width 58 height 42
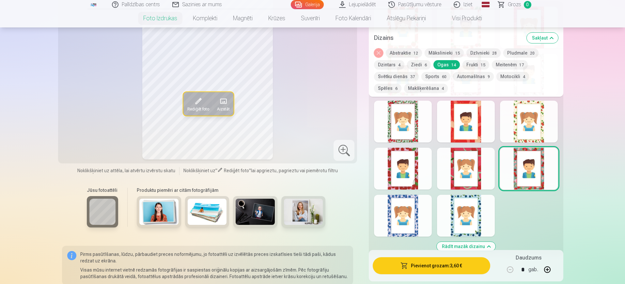
scroll to position [404, 0]
click at [548, 129] on div at bounding box center [529, 121] width 58 height 42
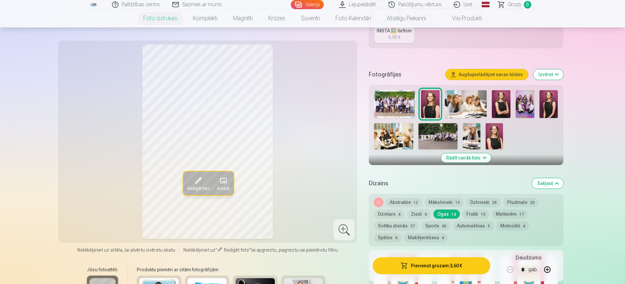
scroll to position [200, 0]
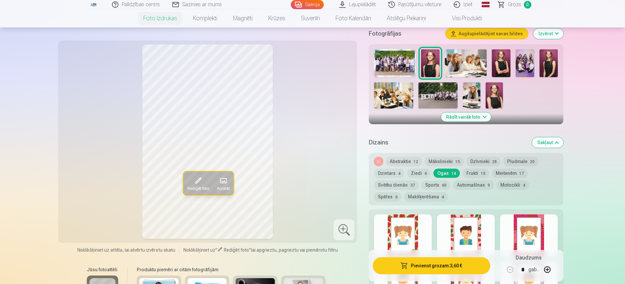
click at [410, 185] on span "37" at bounding box center [412, 185] width 5 height 5
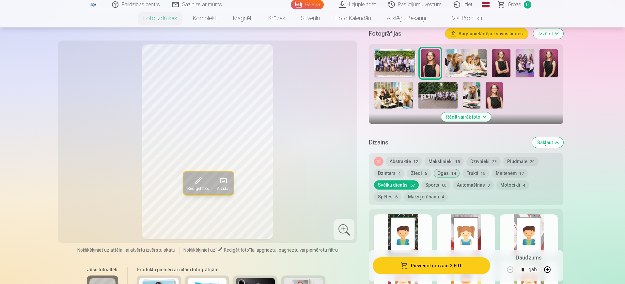
click at [375, 161] on button "Noņemiet dizainu" at bounding box center [378, 161] width 9 height 9
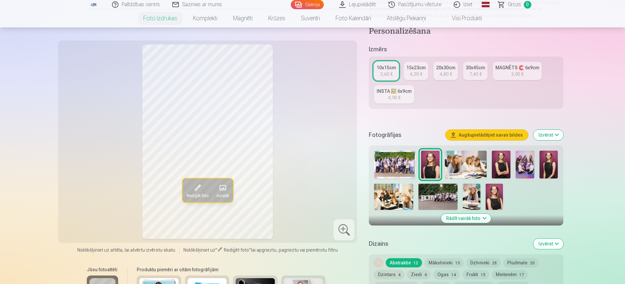
scroll to position [73, 0]
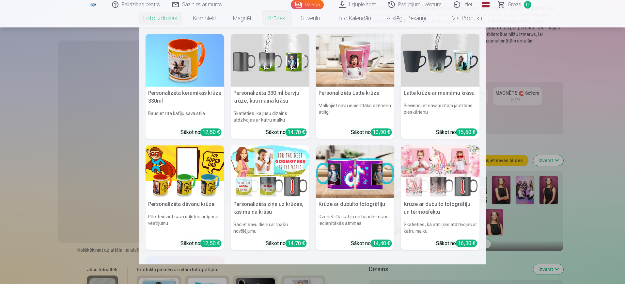
click at [166, 76] on img at bounding box center [185, 60] width 79 height 53
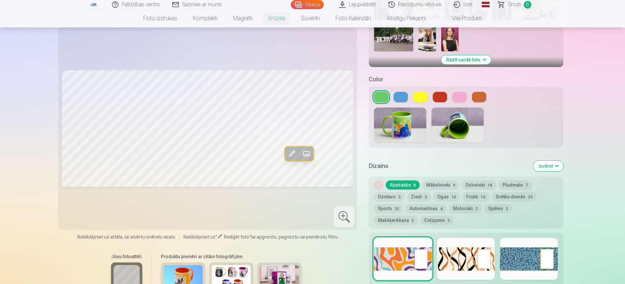
scroll to position [204, 0]
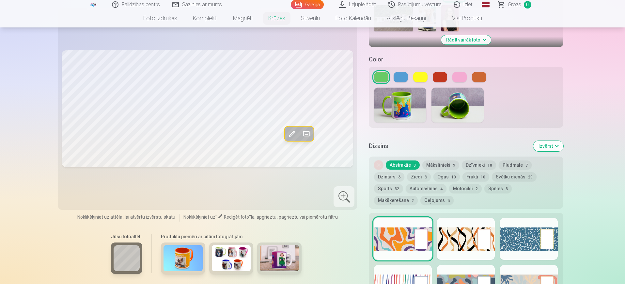
click at [437, 184] on button "Automašīnas 4" at bounding box center [426, 188] width 41 height 9
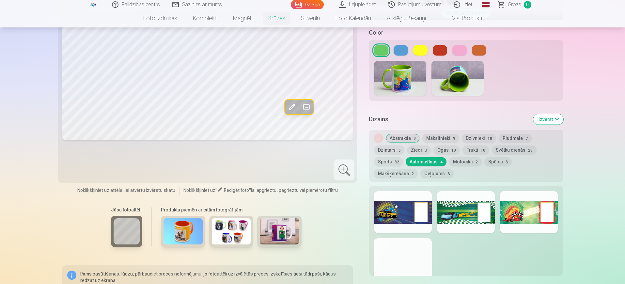
scroll to position [245, 0]
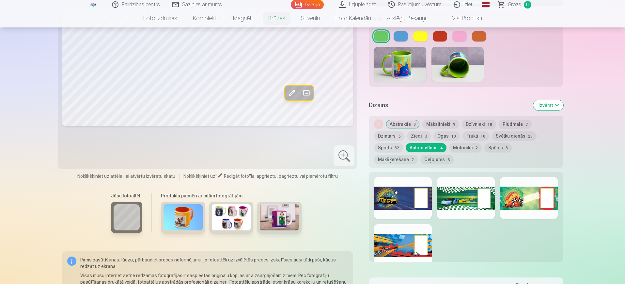
click at [526, 199] on div at bounding box center [529, 198] width 58 height 42
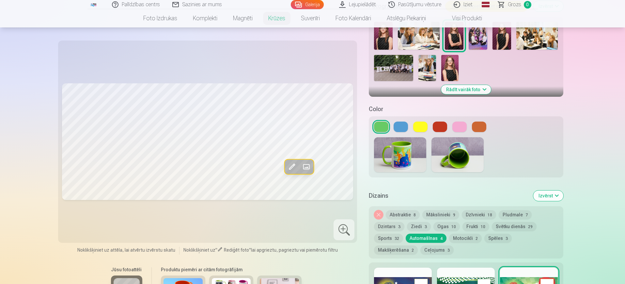
scroll to position [163, 0]
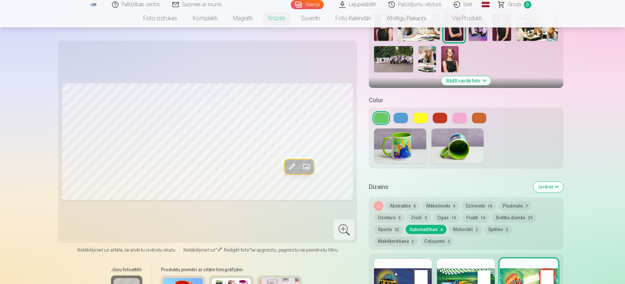
click at [459, 113] on button at bounding box center [460, 118] width 14 height 10
click at [485, 115] on button at bounding box center [479, 118] width 14 height 10
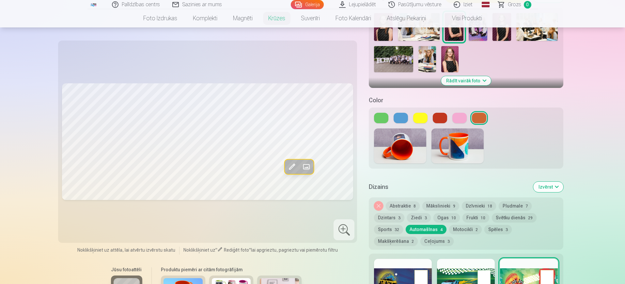
click at [437, 113] on button at bounding box center [440, 118] width 14 height 10
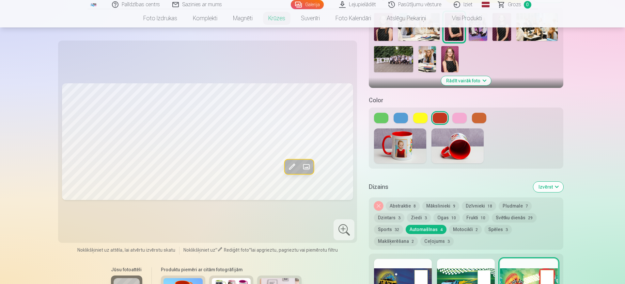
click at [383, 113] on button at bounding box center [381, 118] width 14 height 10
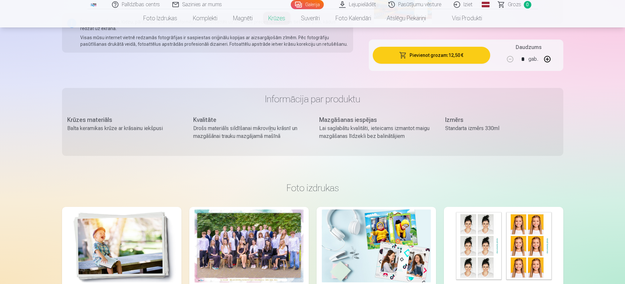
scroll to position [571, 0]
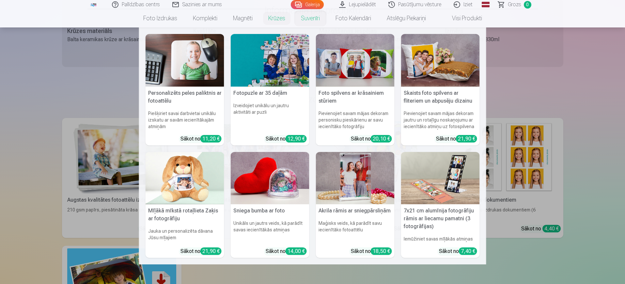
click at [274, 64] on img at bounding box center [270, 60] width 79 height 53
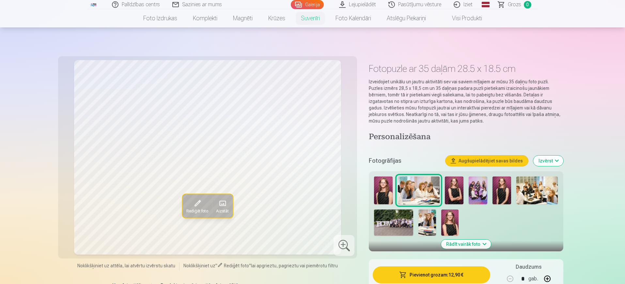
scroll to position [41, 0]
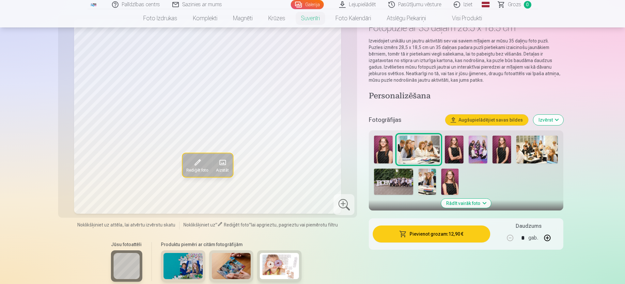
click at [453, 186] on img at bounding box center [449, 181] width 17 height 26
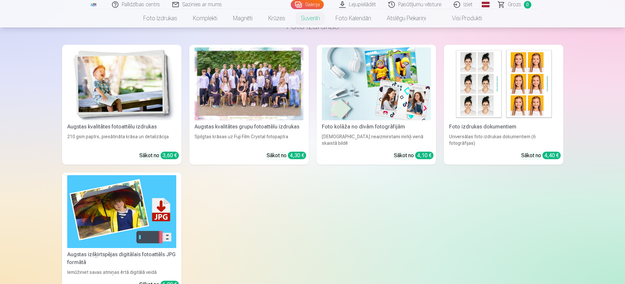
scroll to position [490, 0]
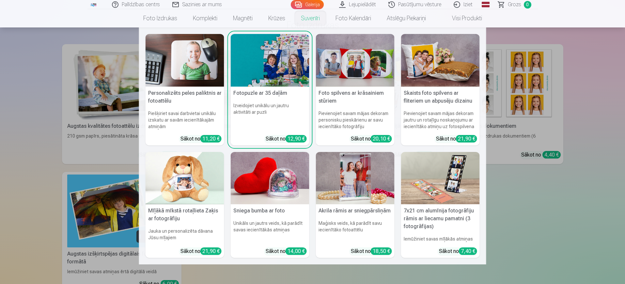
click at [201, 200] on img at bounding box center [185, 178] width 79 height 53
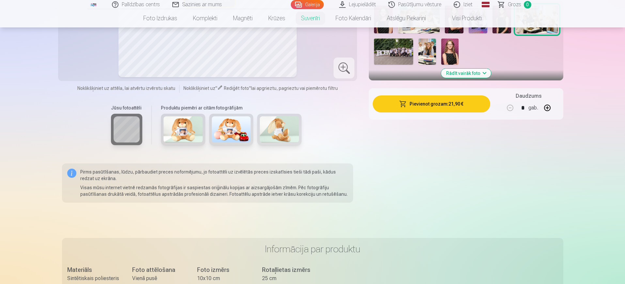
scroll to position [163, 0]
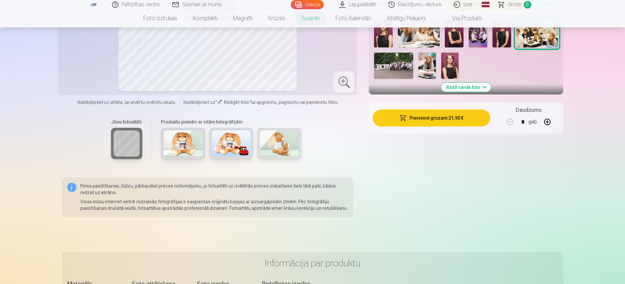
click at [182, 148] on img at bounding box center [183, 143] width 39 height 26
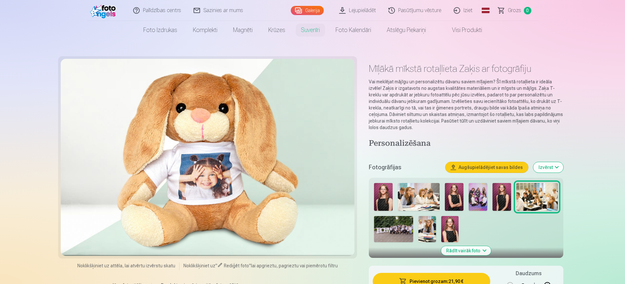
scroll to position [41, 0]
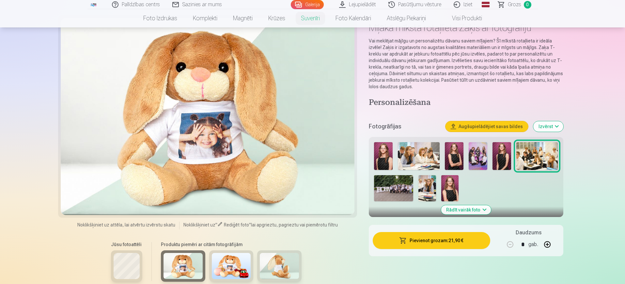
click at [233, 259] on img at bounding box center [231, 266] width 39 height 26
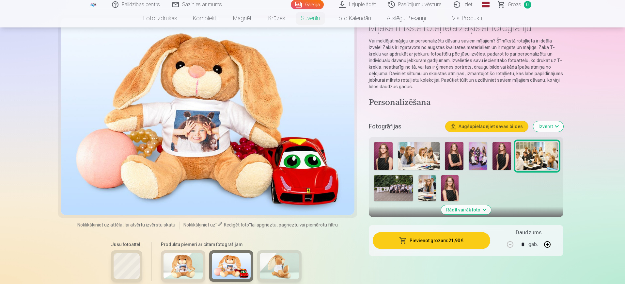
click at [276, 263] on img at bounding box center [279, 266] width 39 height 26
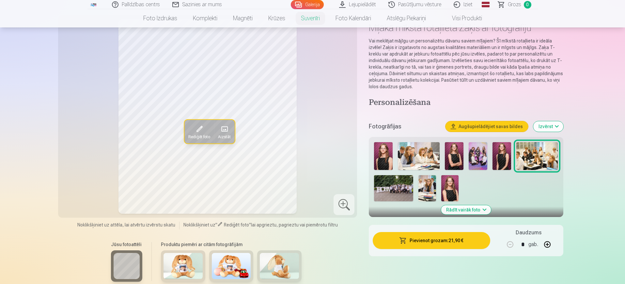
click at [430, 188] on img at bounding box center [427, 188] width 17 height 26
click at [399, 193] on img at bounding box center [393, 188] width 39 height 26
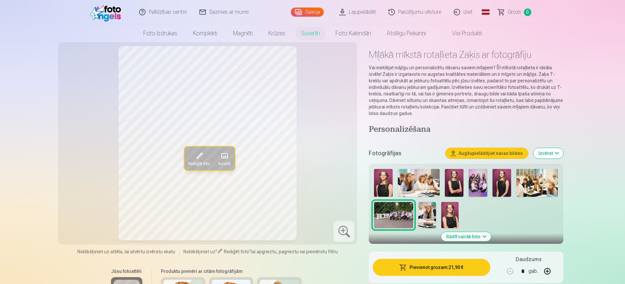
scroll to position [0, 0]
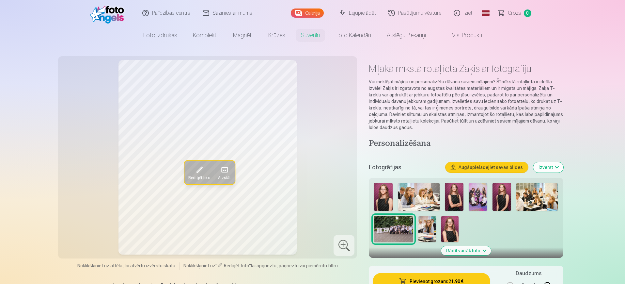
click at [466, 250] on button "Rādīt vairāk foto" at bounding box center [466, 250] width 50 height 9
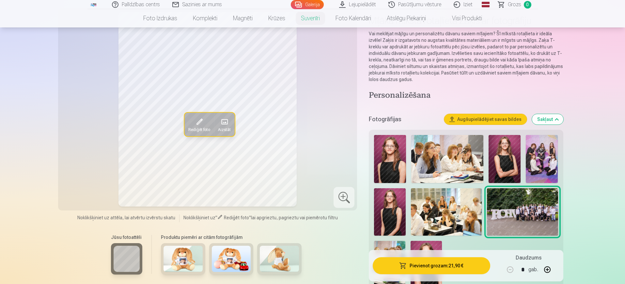
scroll to position [82, 0]
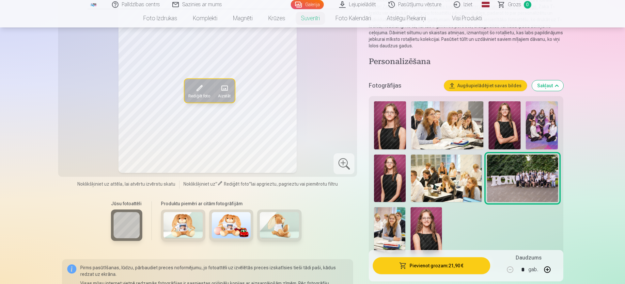
click at [422, 221] on img at bounding box center [426, 230] width 31 height 47
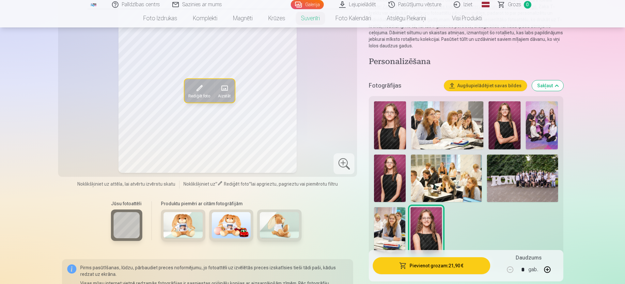
click at [395, 125] on img at bounding box center [390, 125] width 32 height 48
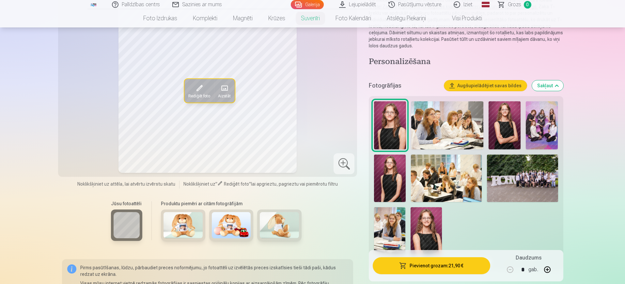
click at [428, 236] on img at bounding box center [426, 230] width 31 height 47
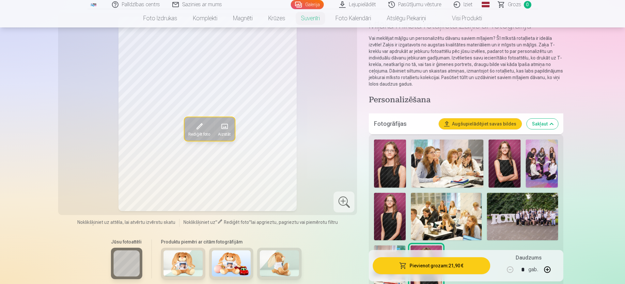
scroll to position [449, 0]
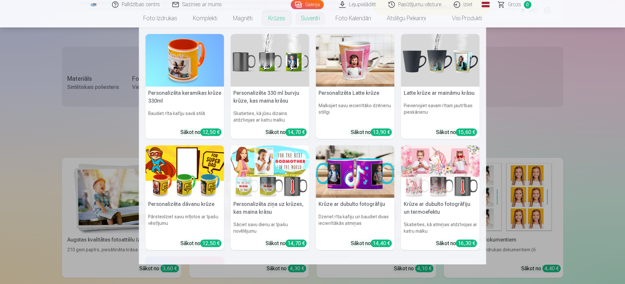
click at [269, 11] on link "Krūzes" at bounding box center [277, 18] width 33 height 18
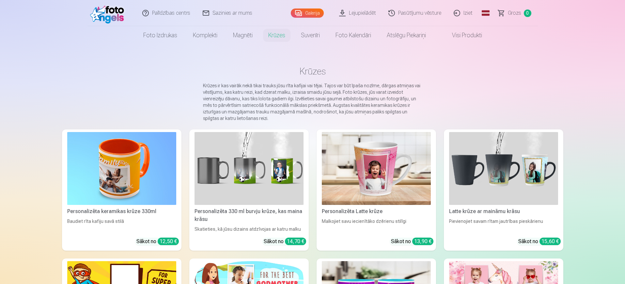
click at [111, 189] on img at bounding box center [121, 168] width 109 height 73
